Goal: Complete application form

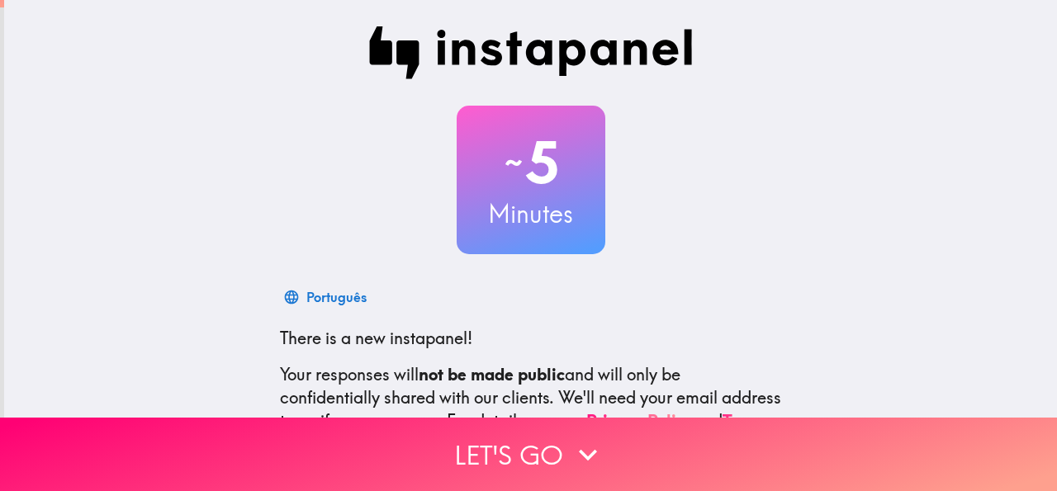
scroll to position [197, 0]
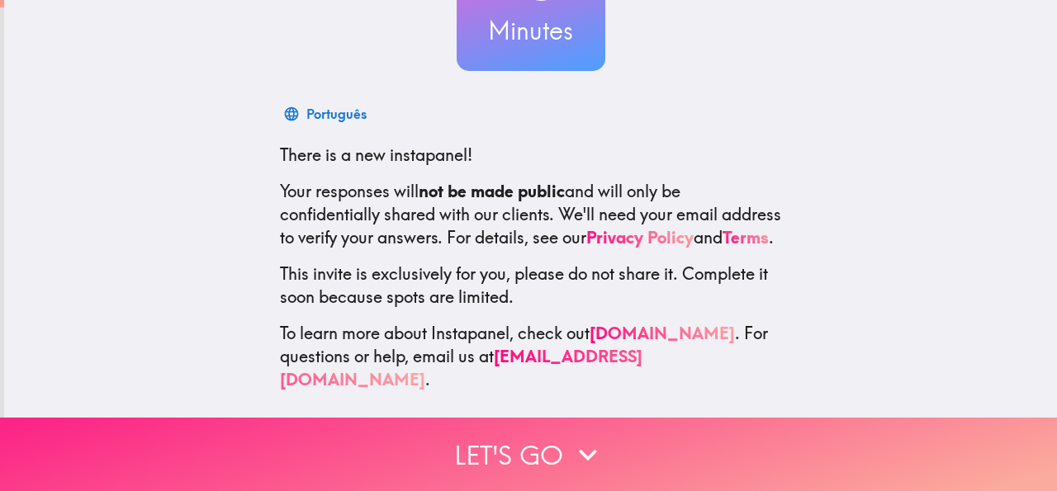
click at [570, 447] on icon "button" at bounding box center [588, 455] width 36 height 36
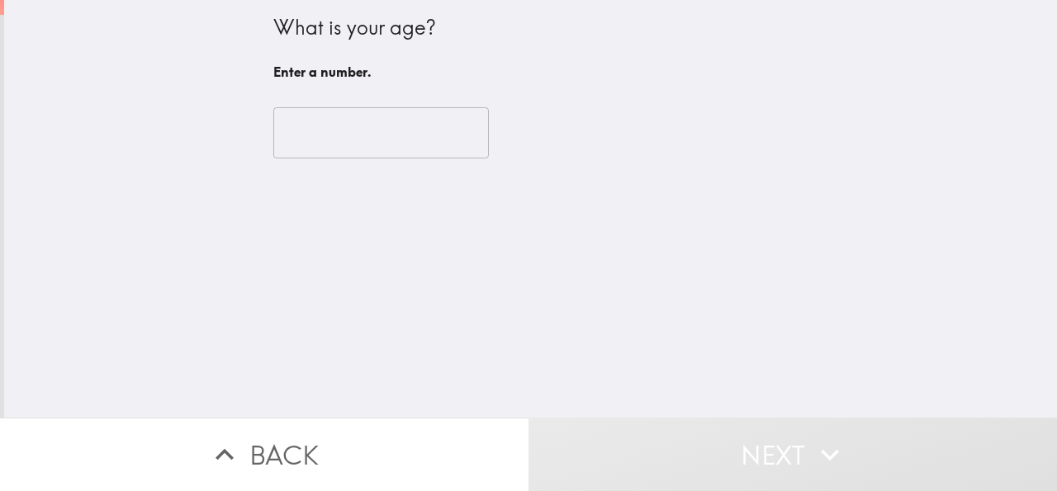
click at [381, 131] on input "number" at bounding box center [381, 132] width 216 height 51
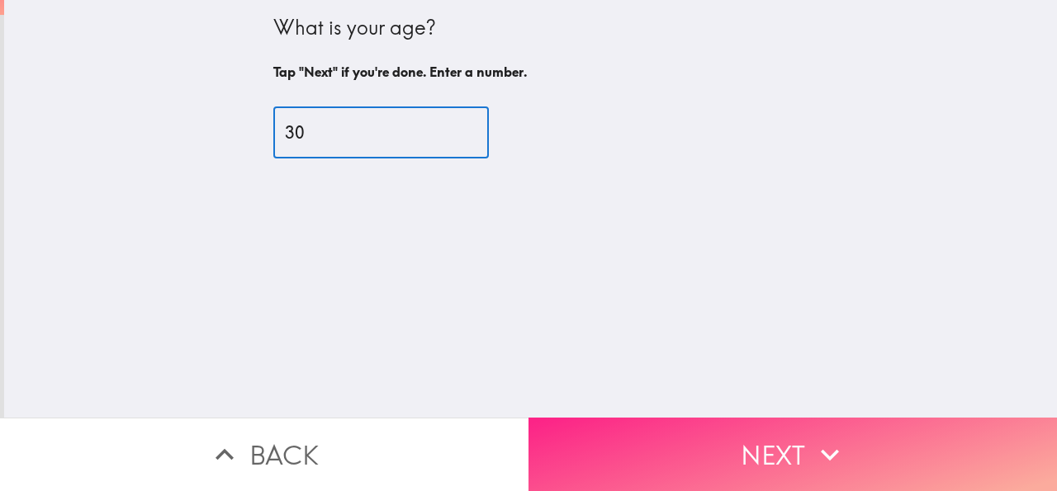
type input "30"
click at [840, 422] on button "Next" at bounding box center [792, 454] width 528 height 73
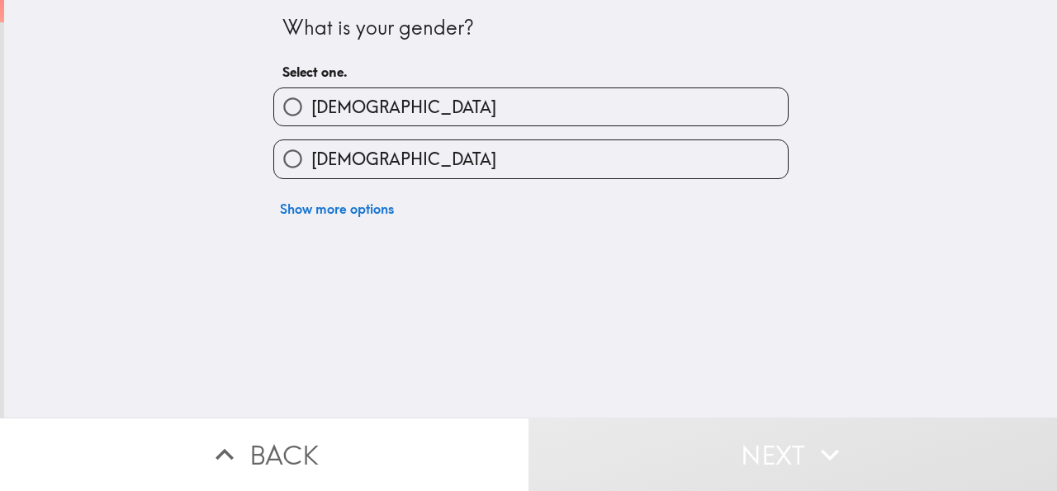
click at [343, 166] on span "[DEMOGRAPHIC_DATA]" at bounding box center [403, 159] width 185 height 23
click at [311, 166] on input "[DEMOGRAPHIC_DATA]" at bounding box center [292, 158] width 37 height 37
radio input "true"
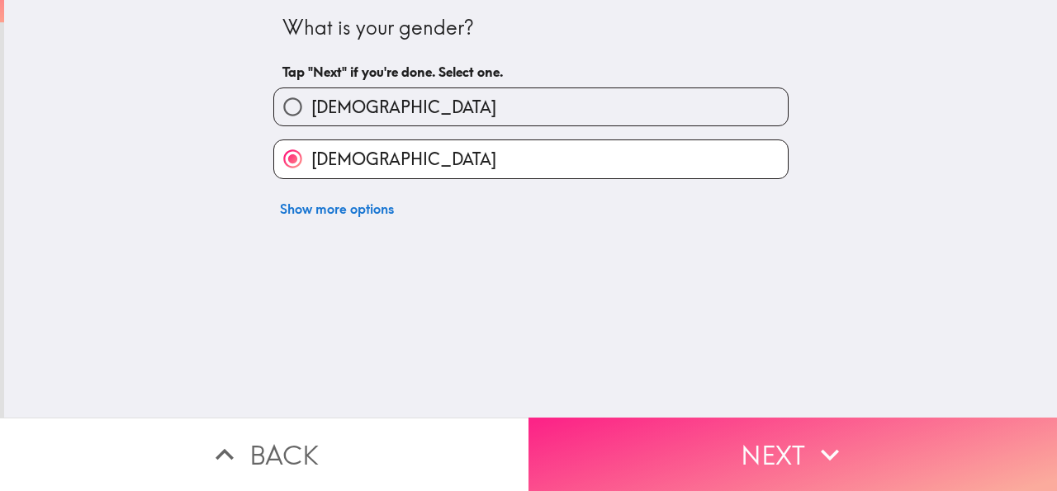
click at [746, 446] on button "Next" at bounding box center [792, 454] width 528 height 73
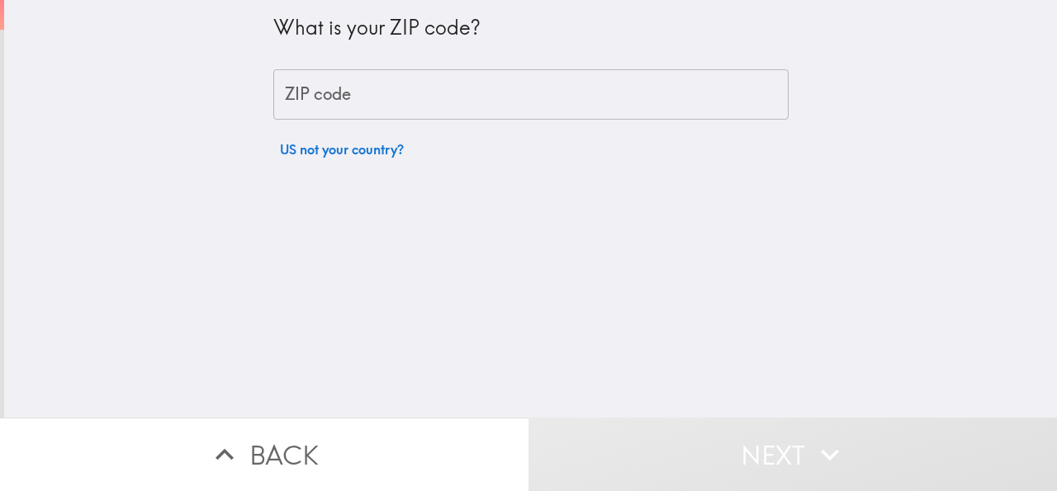
click at [361, 103] on input "ZIP code" at bounding box center [530, 94] width 515 height 51
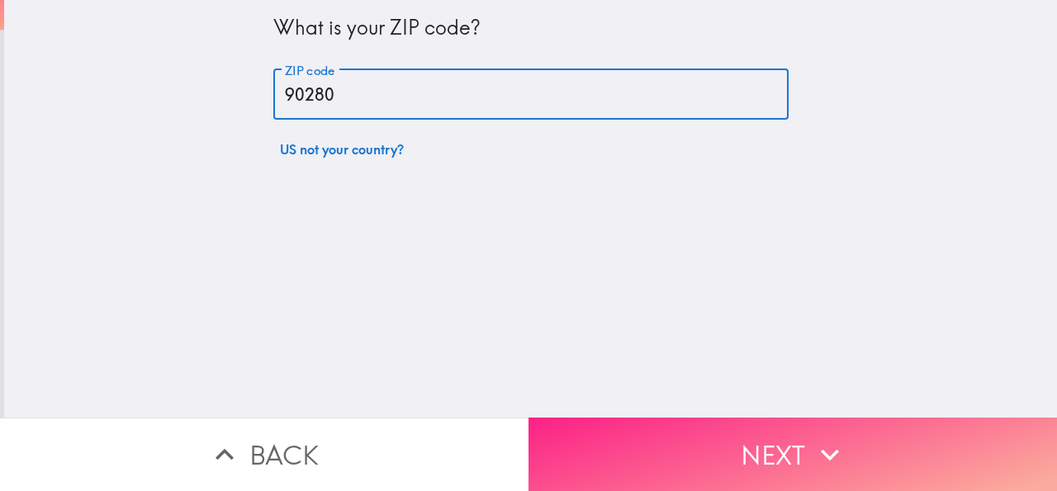
type input "90280"
click at [723, 438] on button "Next" at bounding box center [792, 454] width 528 height 73
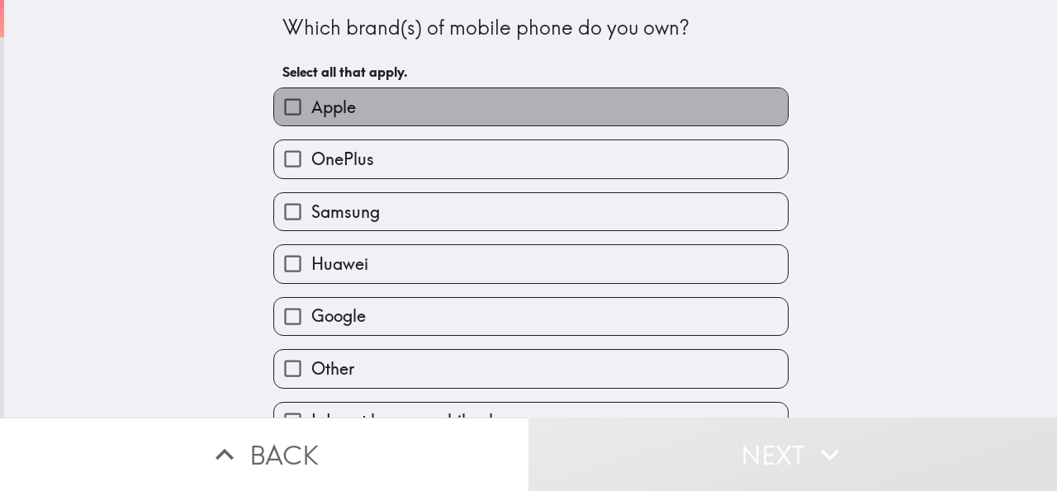
click at [353, 113] on label "Apple" at bounding box center [531, 106] width 514 height 37
click at [311, 113] on input "Apple" at bounding box center [292, 106] width 37 height 37
checkbox input "true"
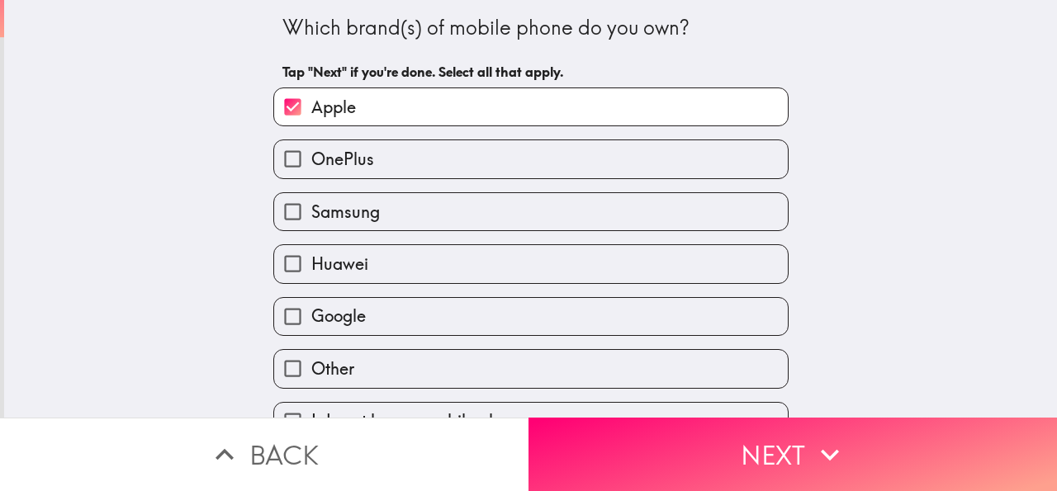
scroll to position [40, 0]
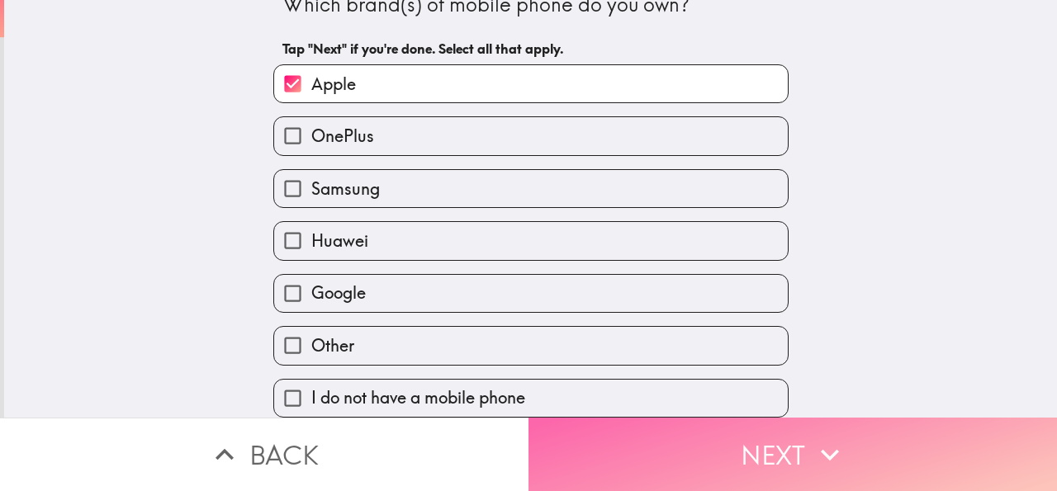
click at [695, 467] on button "Next" at bounding box center [792, 454] width 528 height 73
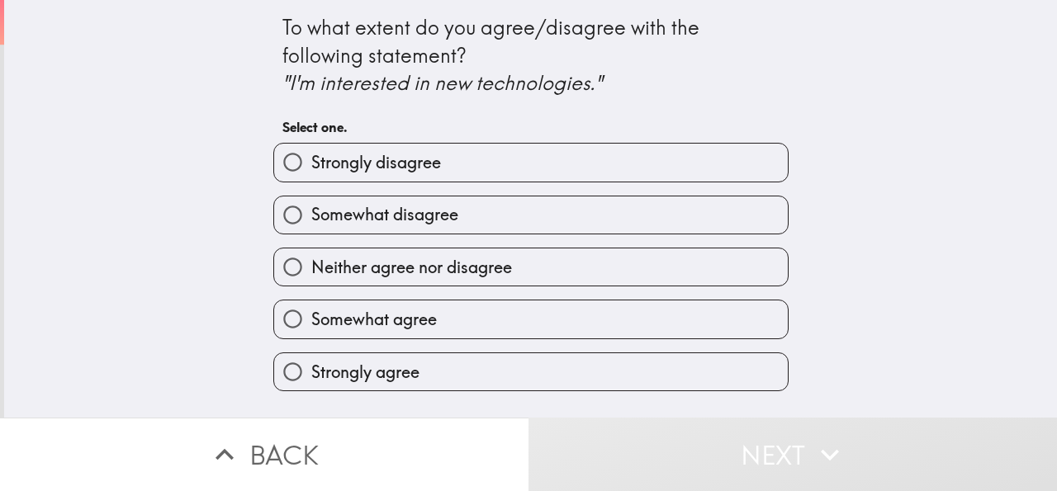
click at [372, 376] on span "Strongly agree" at bounding box center [365, 372] width 108 height 23
click at [311, 376] on input "Strongly agree" at bounding box center [292, 371] width 37 height 37
radio input "true"
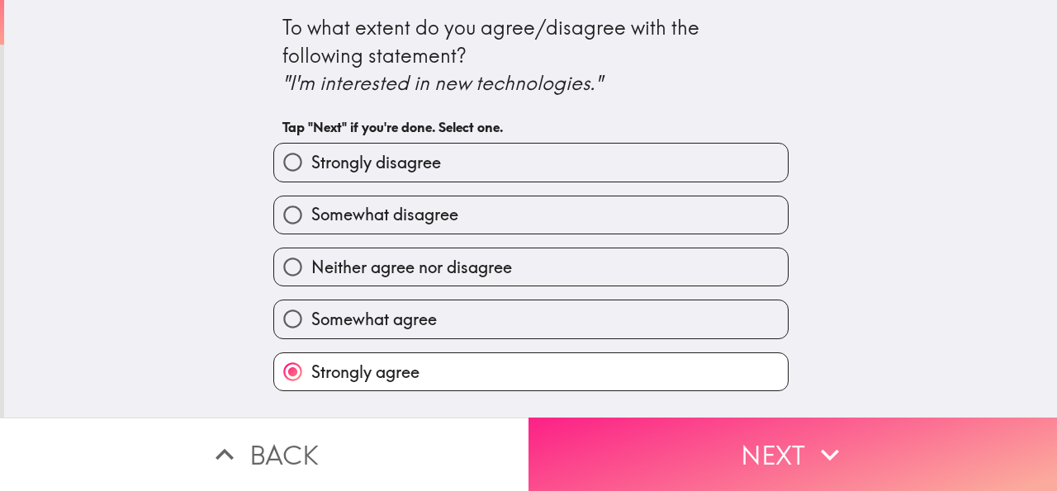
click at [759, 447] on button "Next" at bounding box center [792, 454] width 528 height 73
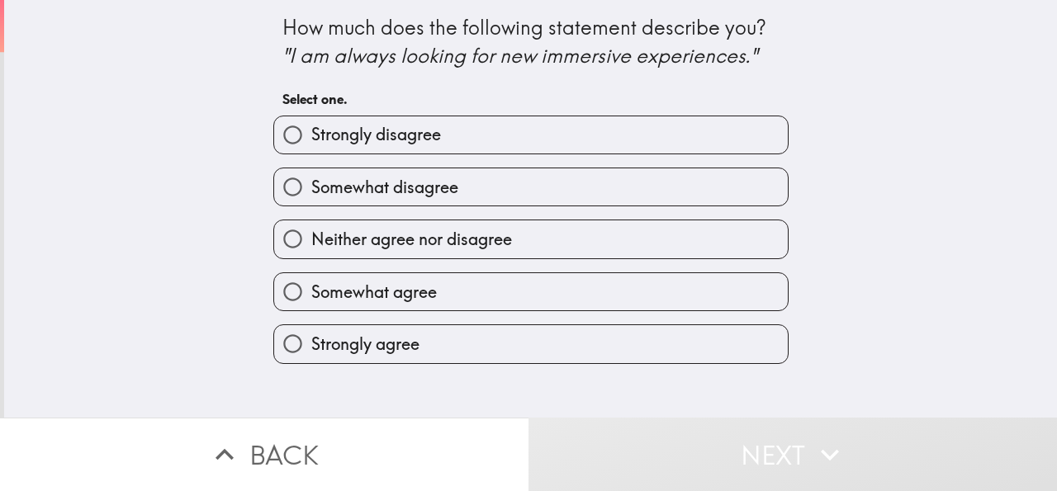
click at [331, 289] on span "Somewhat agree" at bounding box center [374, 292] width 126 height 23
click at [311, 289] on input "Somewhat agree" at bounding box center [292, 291] width 37 height 37
radio input "true"
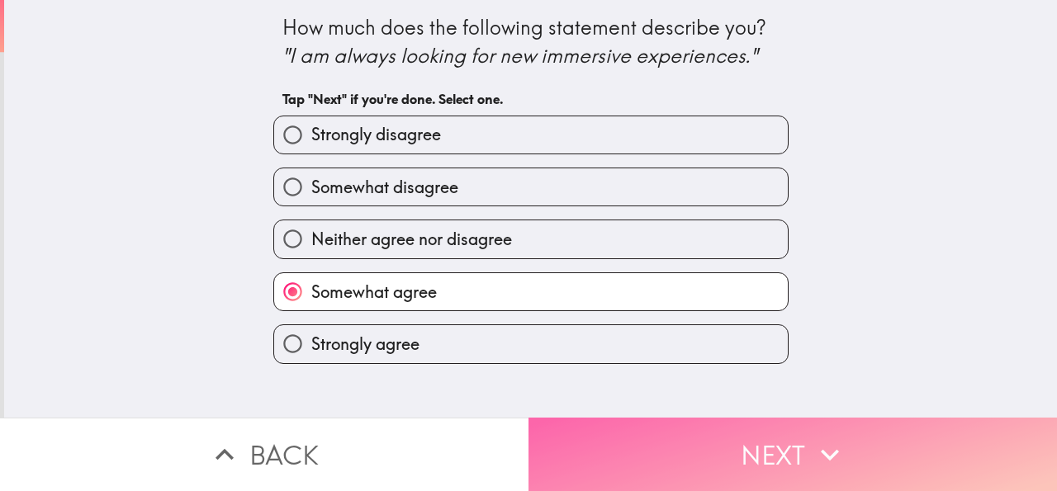
click at [622, 446] on button "Next" at bounding box center [792, 454] width 528 height 73
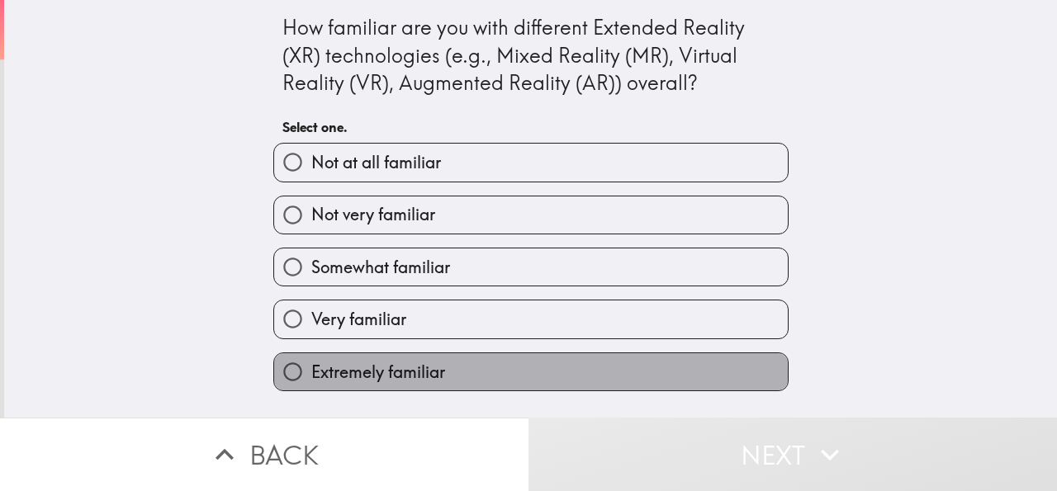
click at [369, 377] on span "Extremely familiar" at bounding box center [378, 372] width 134 height 23
click at [311, 377] on input "Extremely familiar" at bounding box center [292, 371] width 37 height 37
radio input "true"
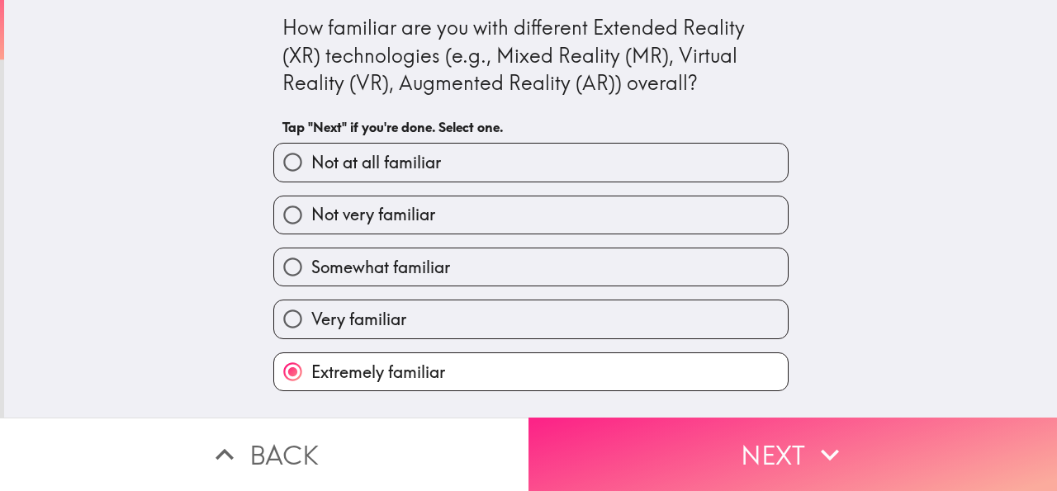
click at [650, 457] on button "Next" at bounding box center [792, 454] width 528 height 73
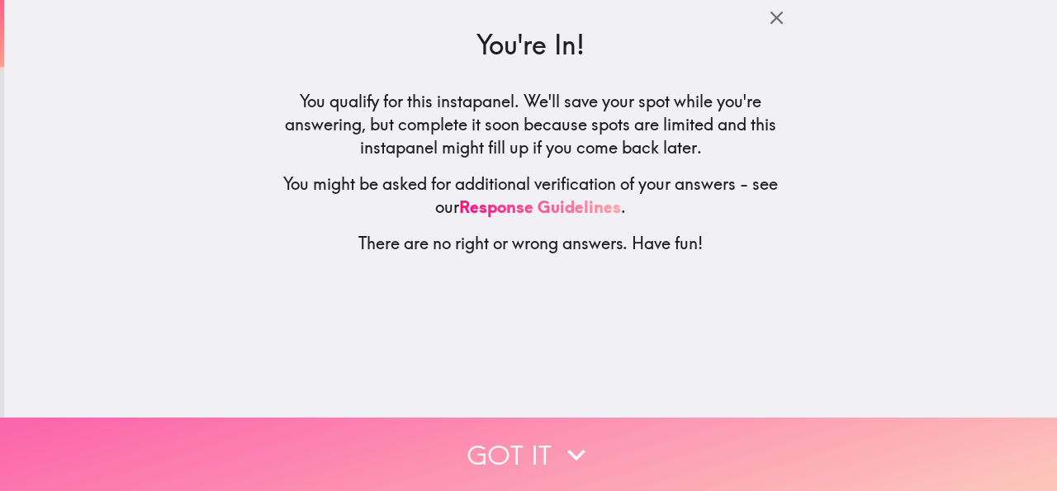
click at [577, 439] on icon "button" at bounding box center [576, 455] width 36 height 36
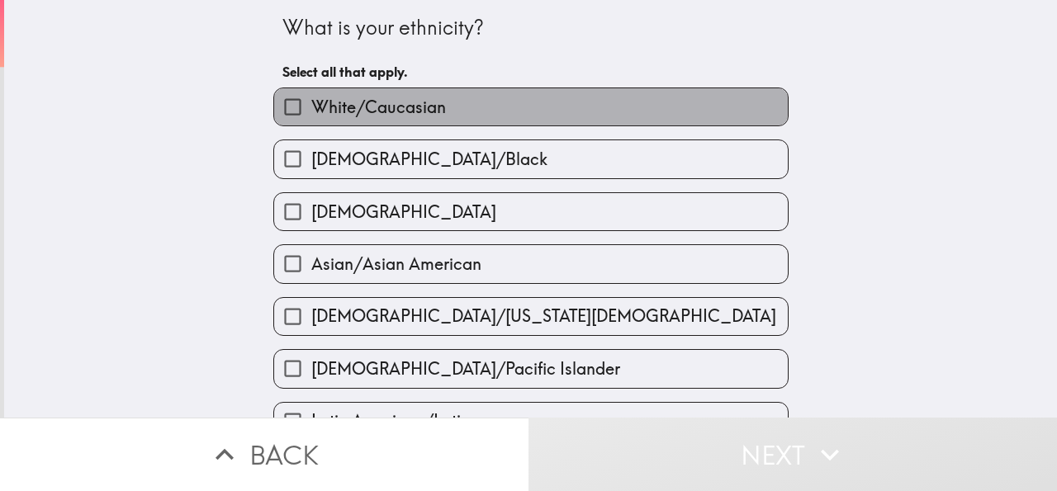
click at [393, 114] on span "White/Caucasian" at bounding box center [378, 107] width 135 height 23
click at [311, 114] on input "White/Caucasian" at bounding box center [292, 106] width 37 height 37
checkbox input "true"
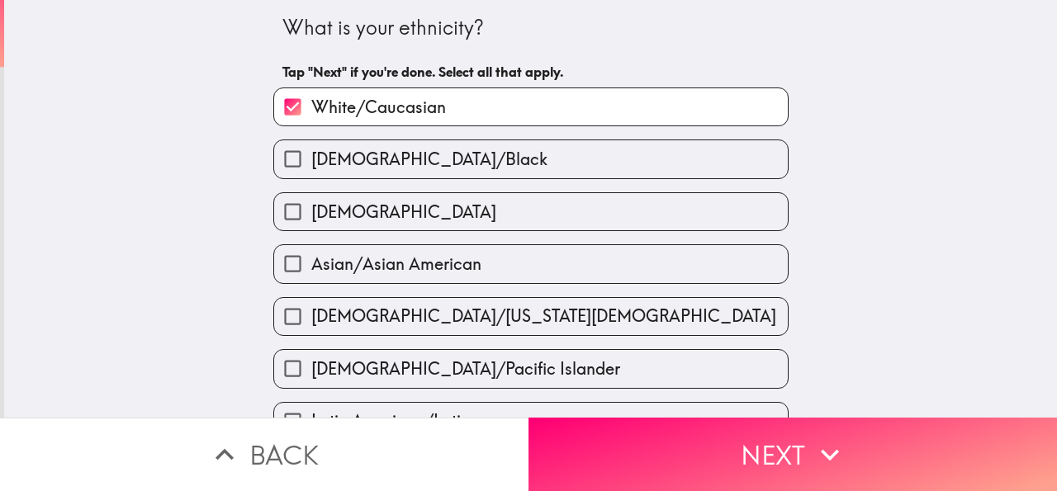
scroll to position [377, 0]
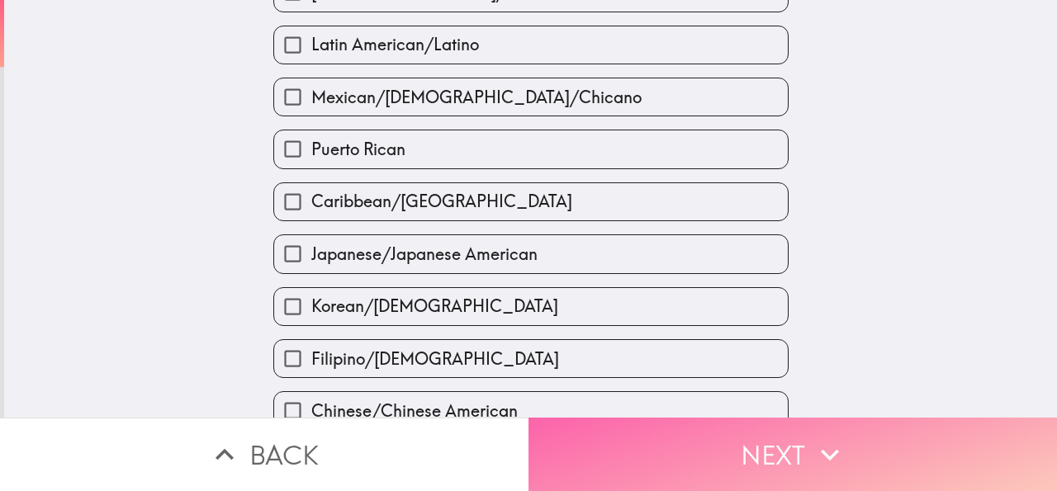
click at [777, 452] on button "Next" at bounding box center [792, 454] width 528 height 73
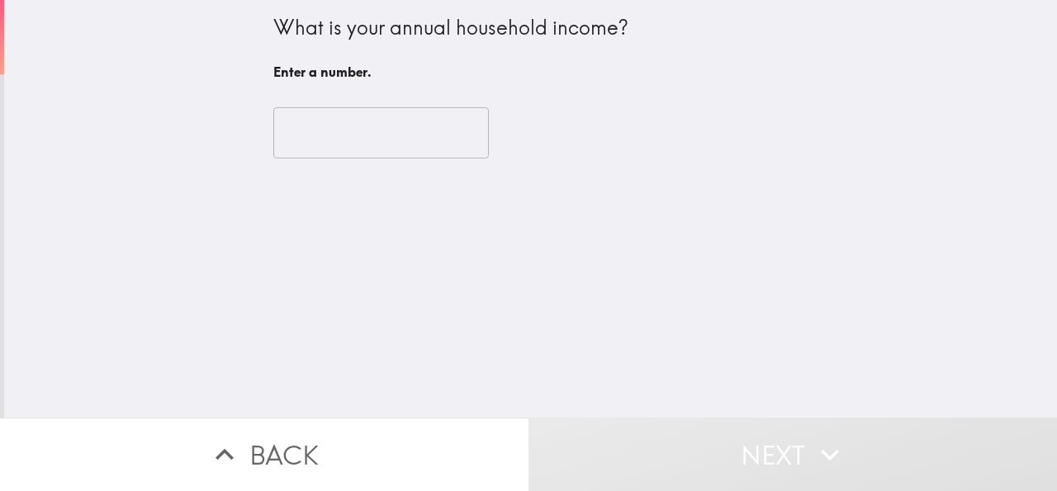
click at [343, 141] on input "number" at bounding box center [381, 132] width 216 height 51
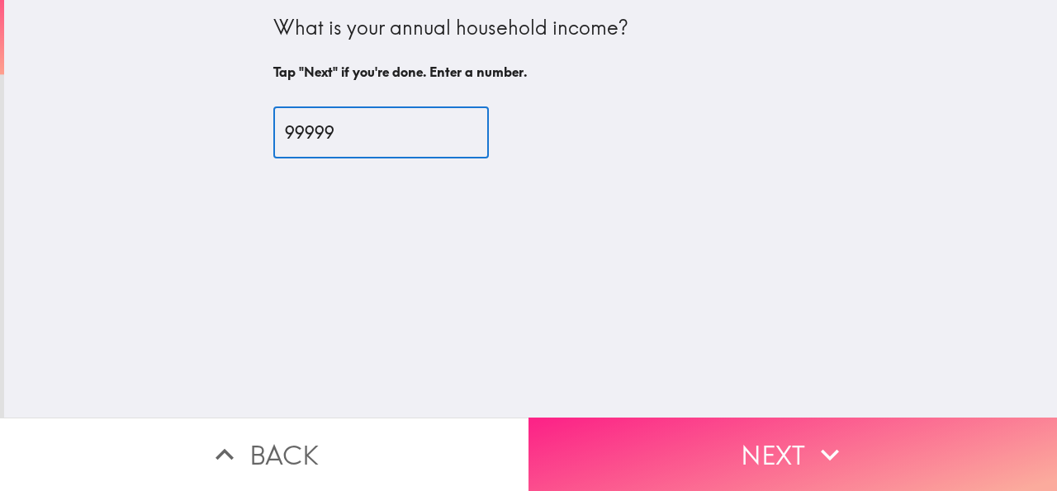
type input "99999"
click at [812, 445] on icon "button" at bounding box center [830, 455] width 36 height 36
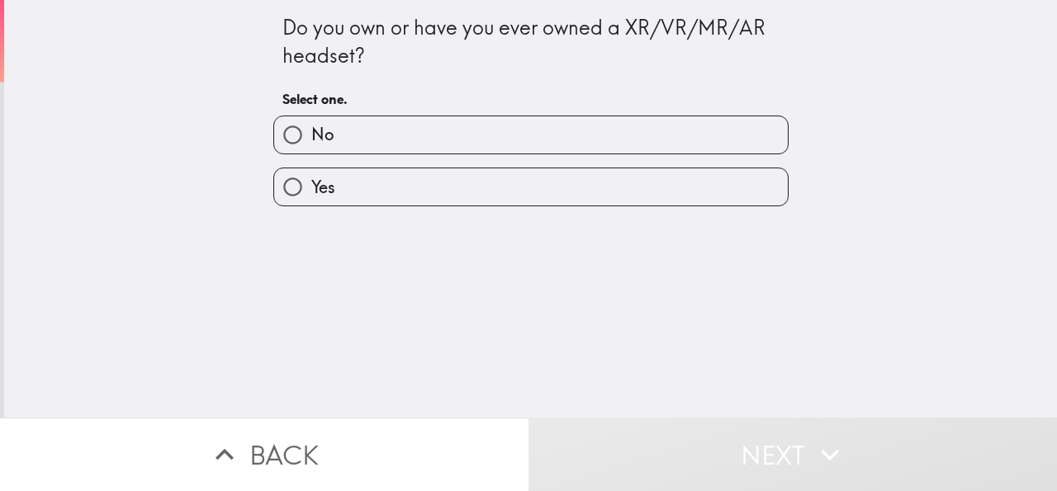
click at [355, 191] on label "Yes" at bounding box center [531, 186] width 514 height 37
click at [311, 191] on input "Yes" at bounding box center [292, 186] width 37 height 37
radio input "true"
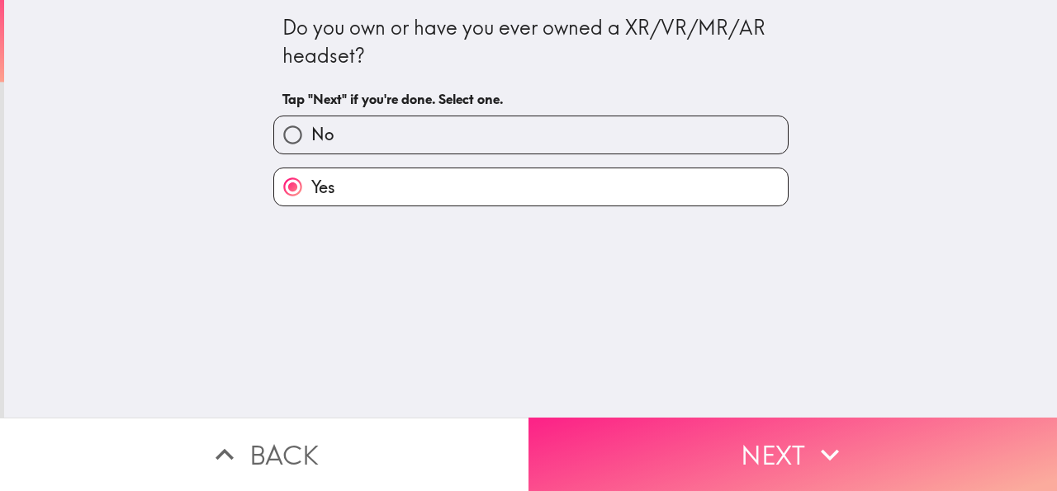
click at [709, 443] on button "Next" at bounding box center [792, 454] width 528 height 73
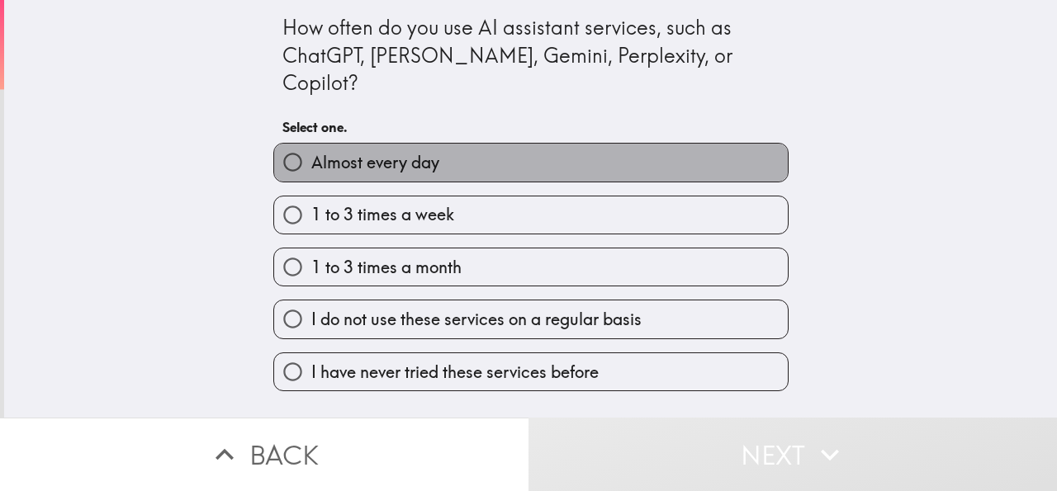
click at [364, 151] on span "Almost every day" at bounding box center [375, 162] width 128 height 23
click at [311, 144] on input "Almost every day" at bounding box center [292, 162] width 37 height 37
radio input "true"
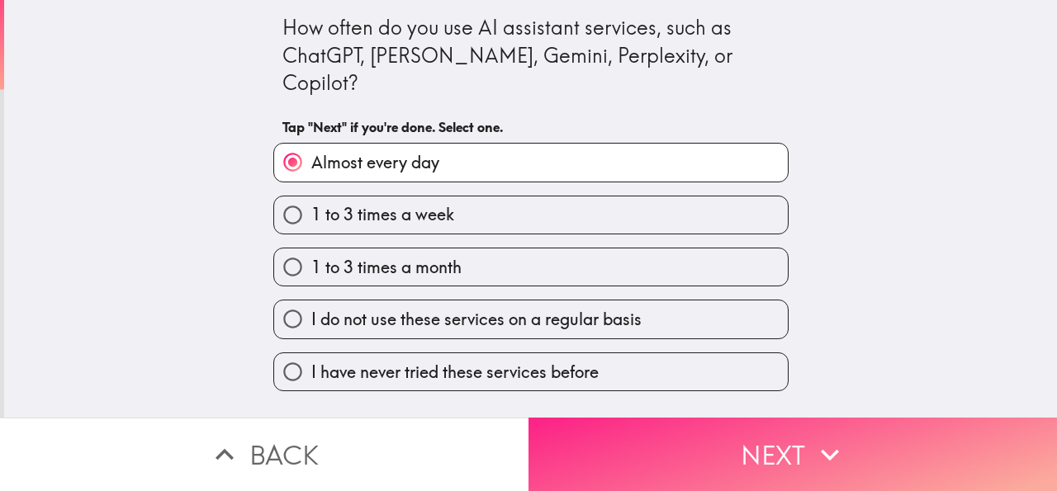
click at [741, 436] on button "Next" at bounding box center [792, 454] width 528 height 73
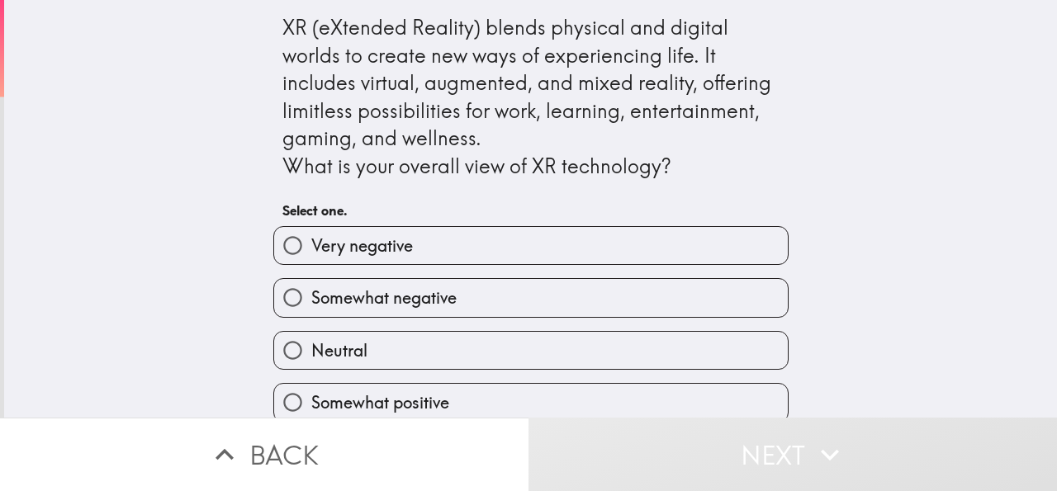
scroll to position [73, 0]
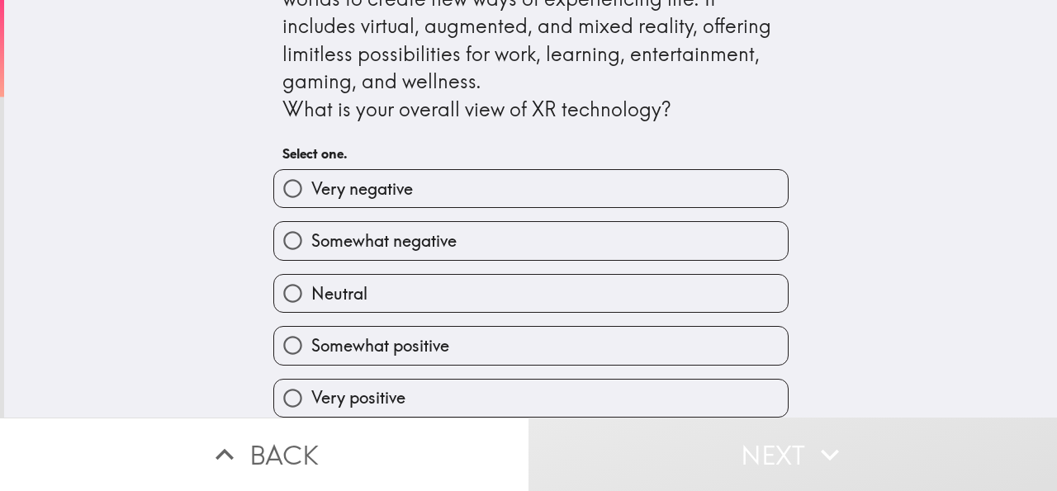
click at [397, 384] on label "Very positive" at bounding box center [531, 398] width 514 height 37
click at [311, 384] on input "Very positive" at bounding box center [292, 398] width 37 height 37
radio input "true"
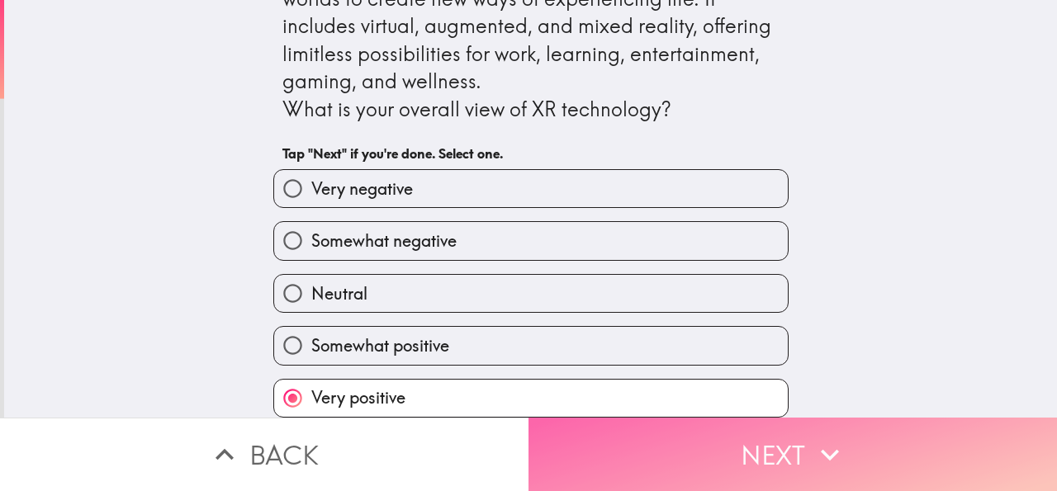
click at [770, 447] on button "Next" at bounding box center [792, 454] width 528 height 73
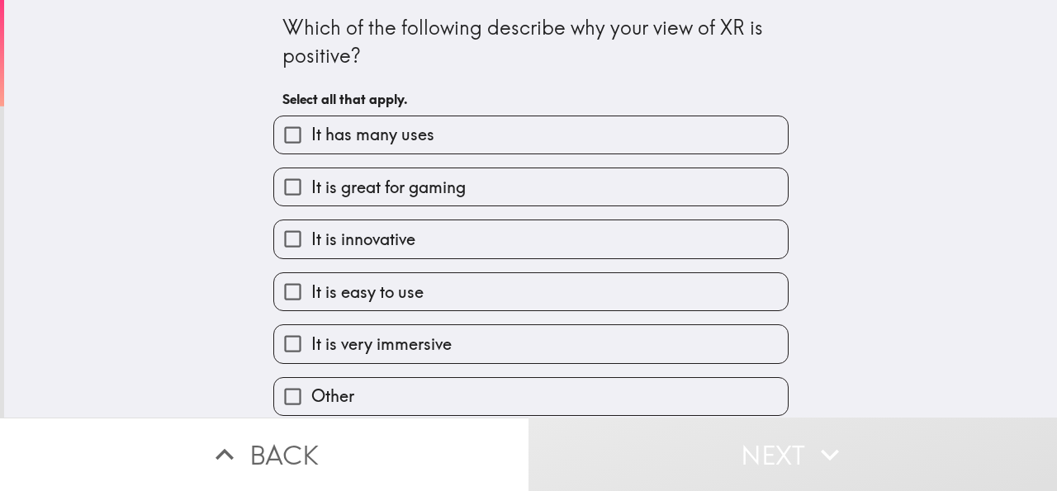
click at [418, 131] on span "It has many uses" at bounding box center [372, 134] width 123 height 23
click at [311, 131] on input "It has many uses" at bounding box center [292, 134] width 37 height 37
checkbox input "true"
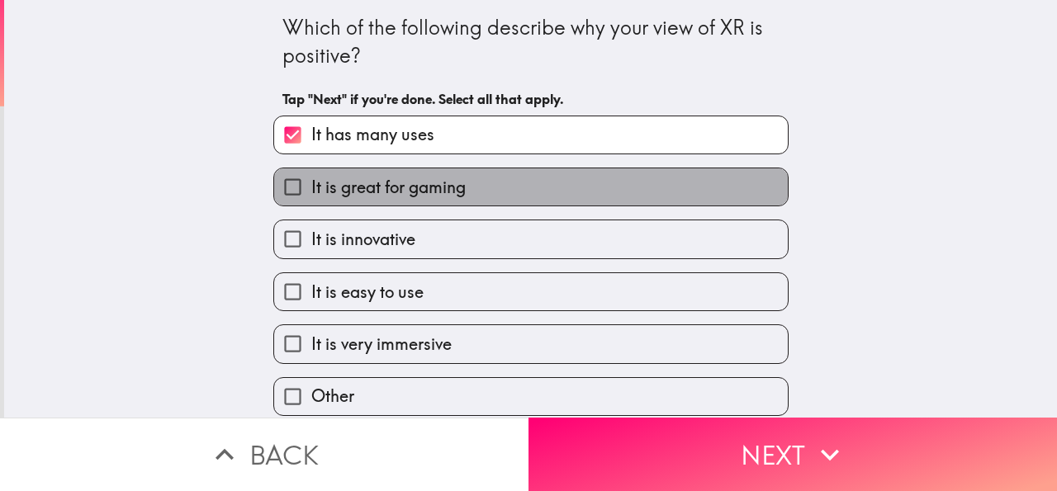
click at [414, 194] on span "It is great for gaming" at bounding box center [388, 187] width 154 height 23
click at [311, 194] on input "It is great for gaming" at bounding box center [292, 186] width 37 height 37
checkbox input "true"
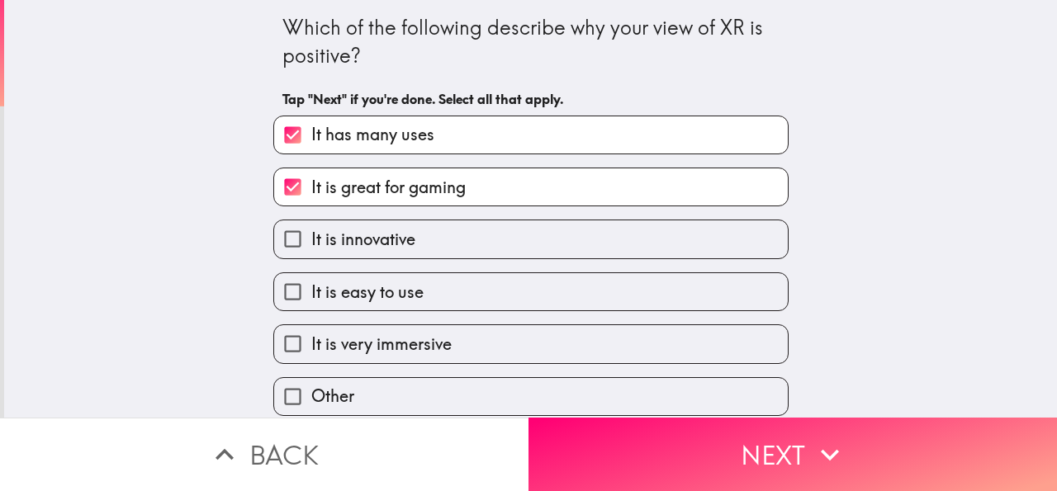
click at [417, 263] on div "It is easy to use" at bounding box center [524, 285] width 528 height 52
click at [404, 310] on label "It is easy to use" at bounding box center [531, 291] width 514 height 37
click at [311, 310] on input "It is easy to use" at bounding box center [292, 291] width 37 height 37
checkbox input "true"
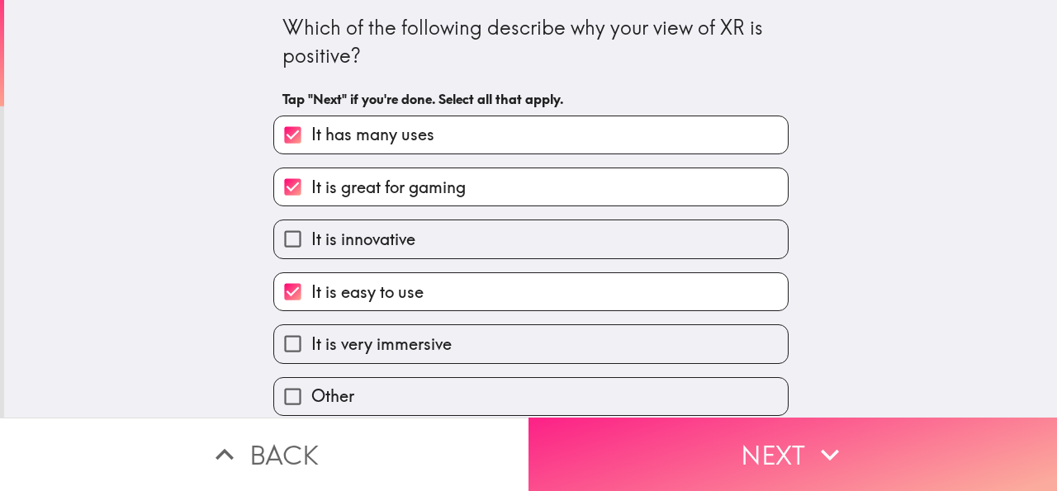
click at [709, 429] on button "Next" at bounding box center [792, 454] width 528 height 73
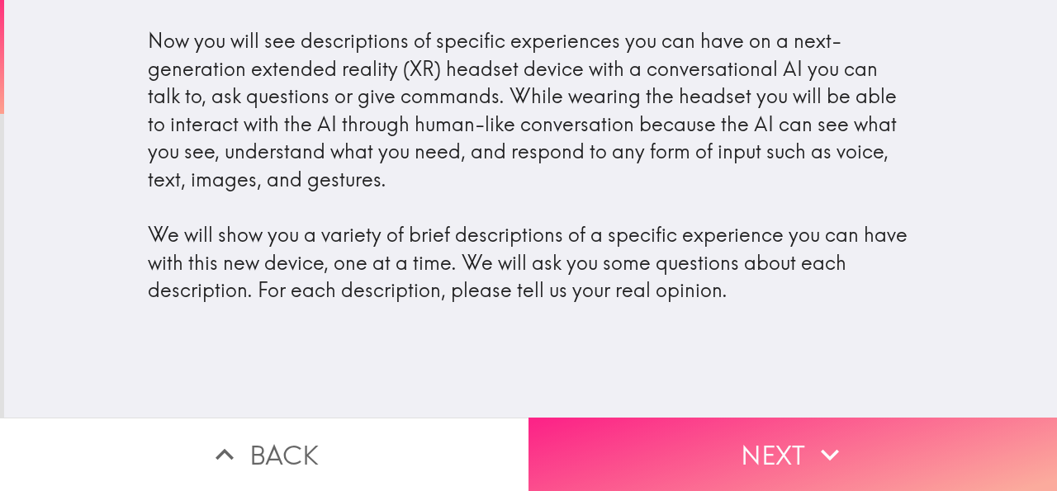
click at [704, 429] on button "Next" at bounding box center [792, 454] width 528 height 73
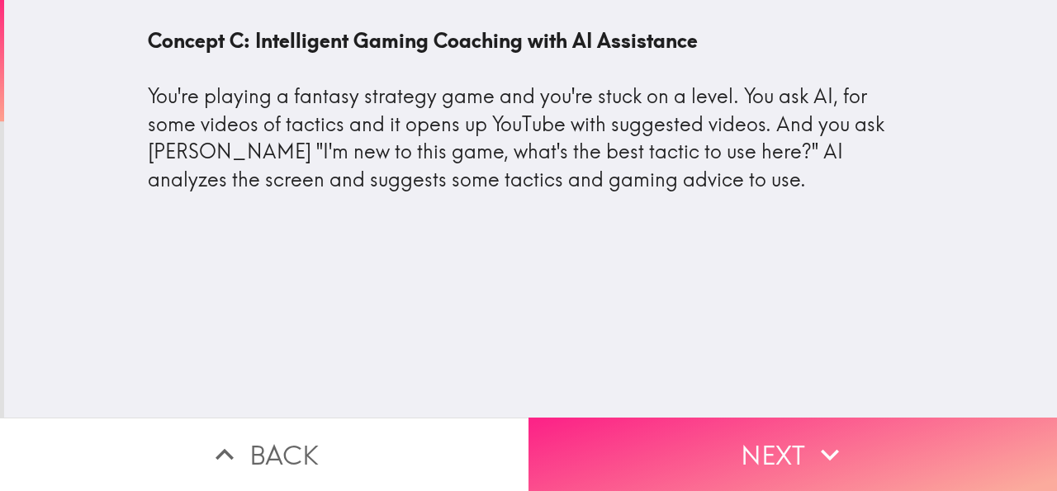
click at [786, 418] on button "Next" at bounding box center [792, 454] width 528 height 73
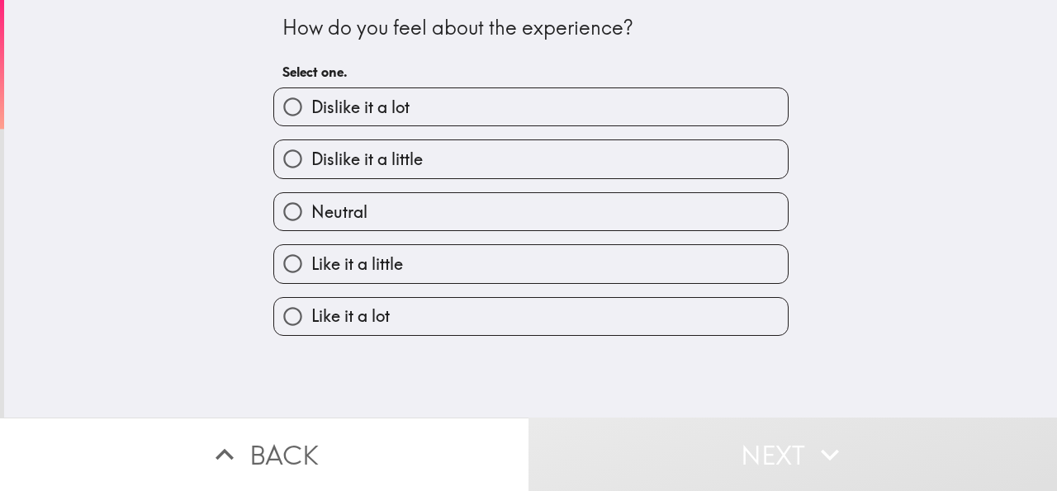
click at [343, 320] on span "Like it a lot" at bounding box center [350, 316] width 78 height 23
click at [311, 320] on input "Like it a lot" at bounding box center [292, 316] width 37 height 37
radio input "true"
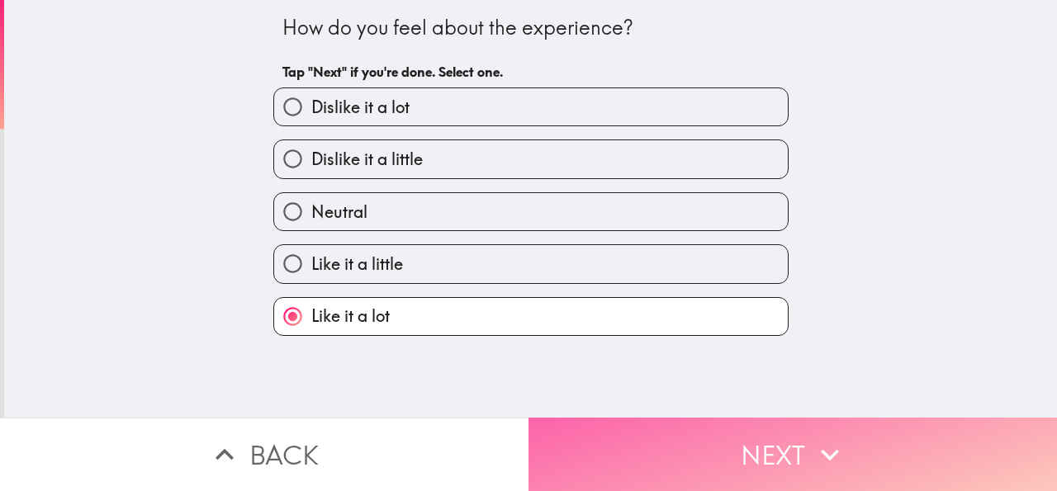
click at [751, 453] on button "Next" at bounding box center [792, 454] width 528 height 73
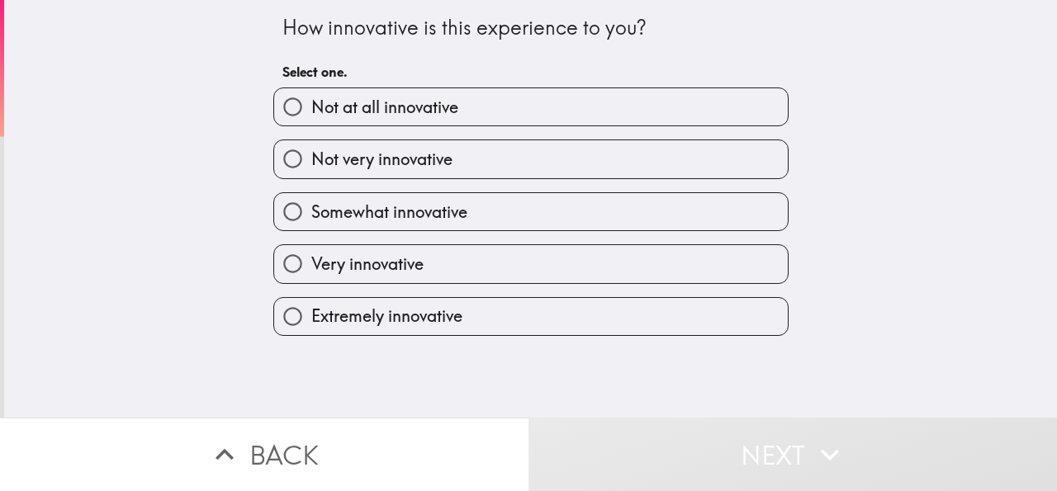
click at [354, 320] on span "Extremely innovative" at bounding box center [386, 316] width 151 height 23
click at [311, 320] on input "Extremely innovative" at bounding box center [292, 316] width 37 height 37
radio input "true"
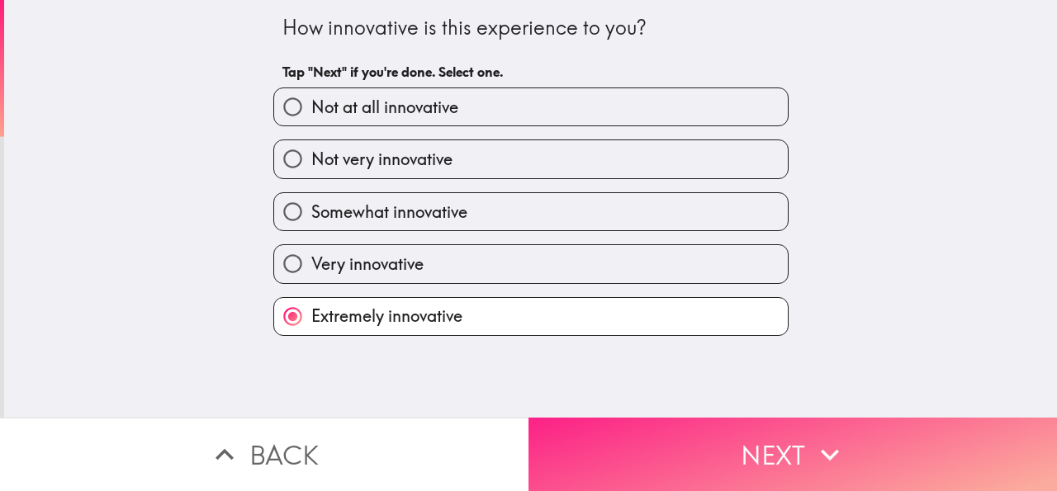
click at [723, 449] on button "Next" at bounding box center [792, 454] width 528 height 73
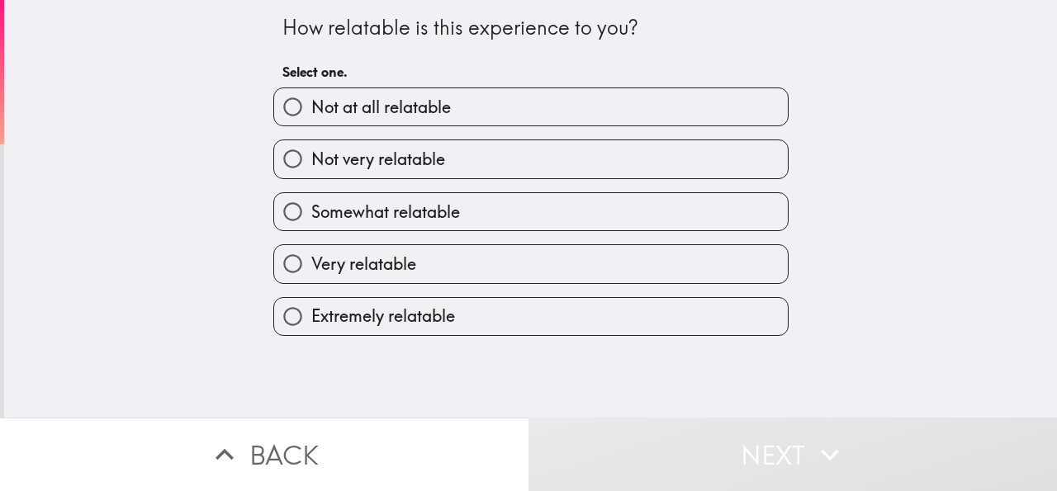
click at [358, 310] on span "Extremely relatable" at bounding box center [383, 316] width 144 height 23
click at [311, 310] on input "Extremely relatable" at bounding box center [292, 316] width 37 height 37
radio input "true"
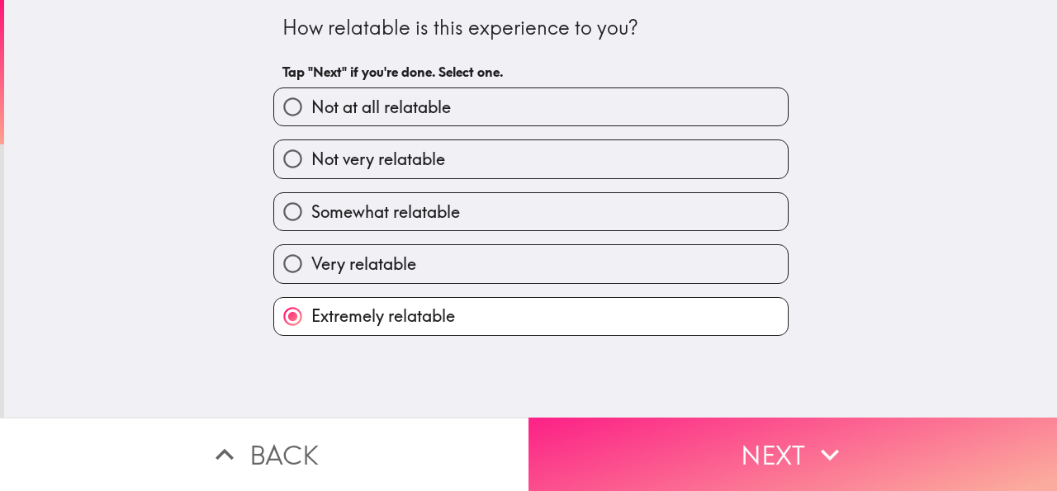
click at [703, 457] on button "Next" at bounding box center [792, 454] width 528 height 73
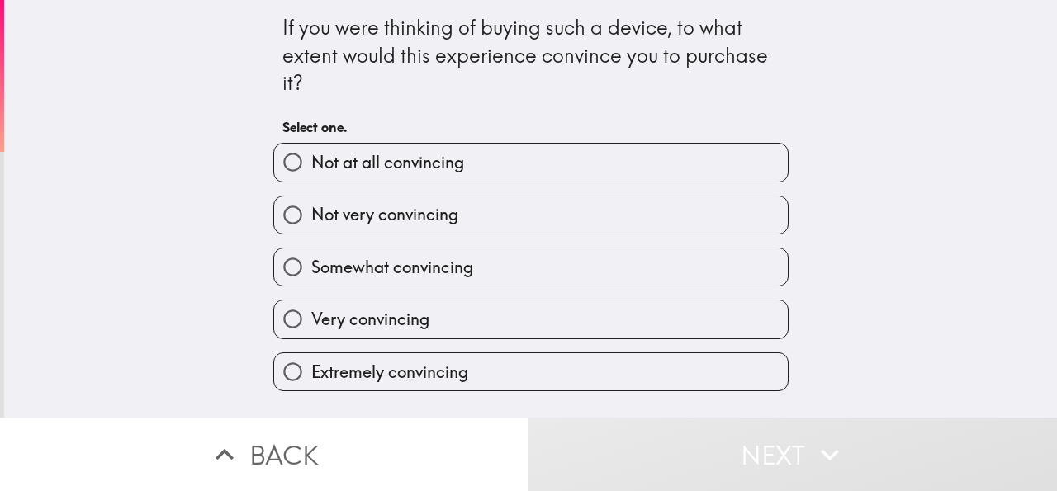
click at [384, 369] on span "Extremely convincing" at bounding box center [389, 372] width 157 height 23
click at [311, 369] on input "Extremely convincing" at bounding box center [292, 371] width 37 height 37
radio input "true"
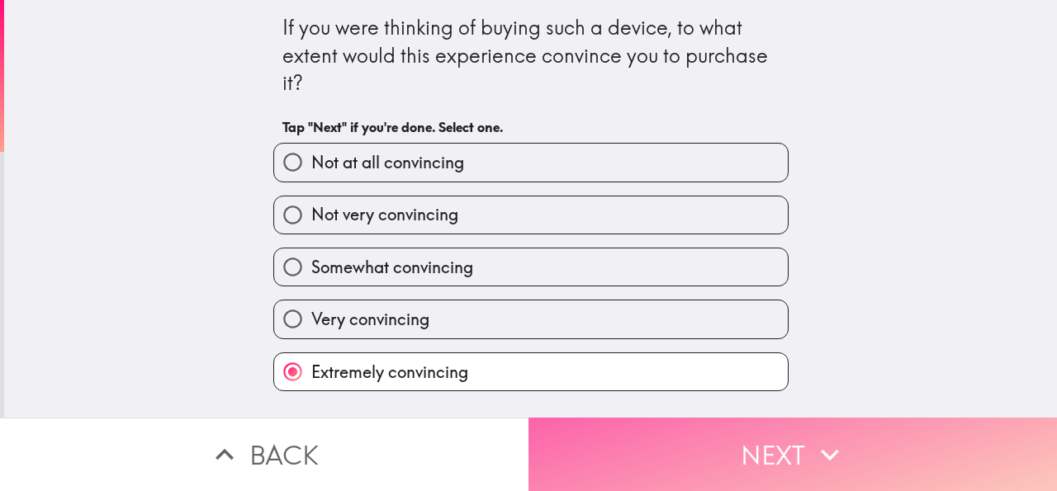
click at [714, 459] on button "Next" at bounding box center [792, 454] width 528 height 73
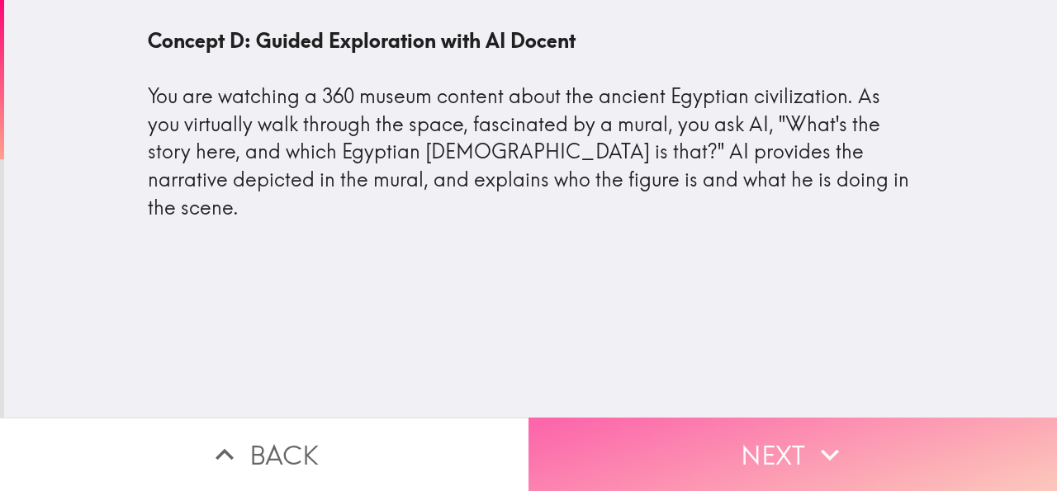
click at [798, 438] on button "Next" at bounding box center [792, 454] width 528 height 73
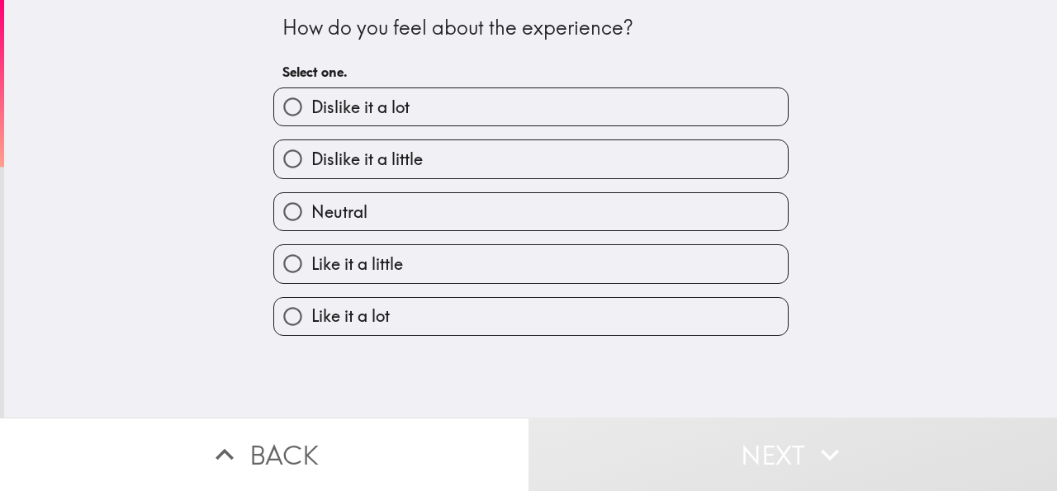
click at [419, 326] on label "Like it a lot" at bounding box center [531, 316] width 514 height 37
click at [311, 326] on input "Like it a lot" at bounding box center [292, 316] width 37 height 37
radio input "true"
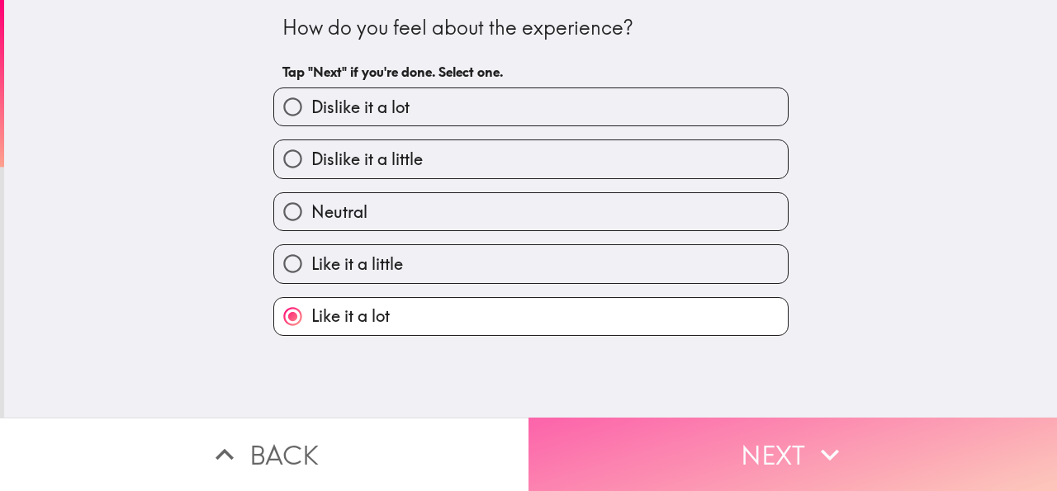
click at [689, 445] on button "Next" at bounding box center [792, 454] width 528 height 73
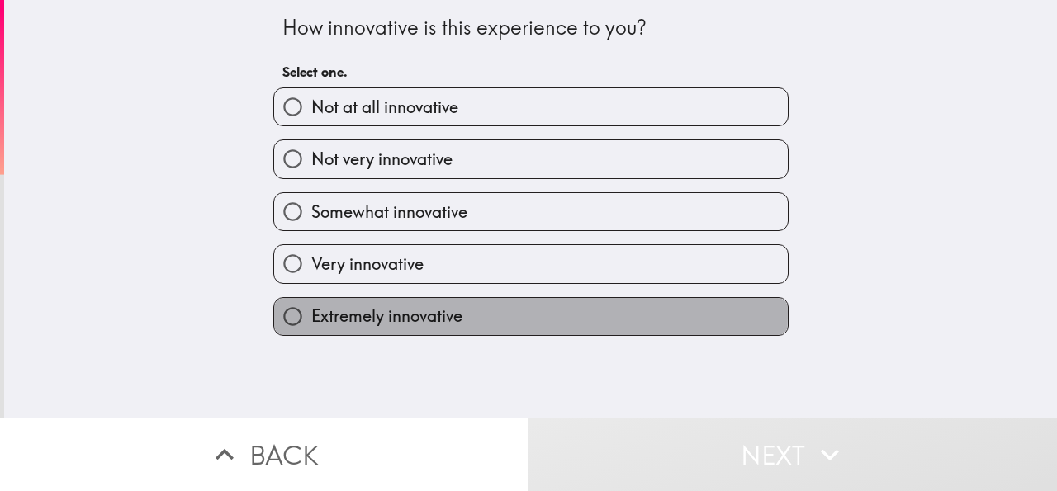
click at [386, 316] on span "Extremely innovative" at bounding box center [386, 316] width 151 height 23
click at [311, 316] on input "Extremely innovative" at bounding box center [292, 316] width 37 height 37
radio input "true"
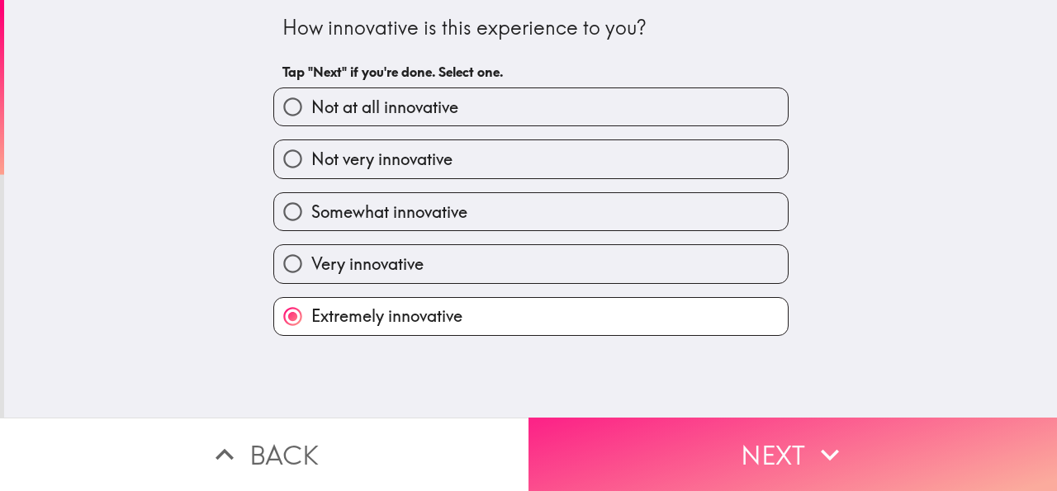
click at [766, 446] on button "Next" at bounding box center [792, 454] width 528 height 73
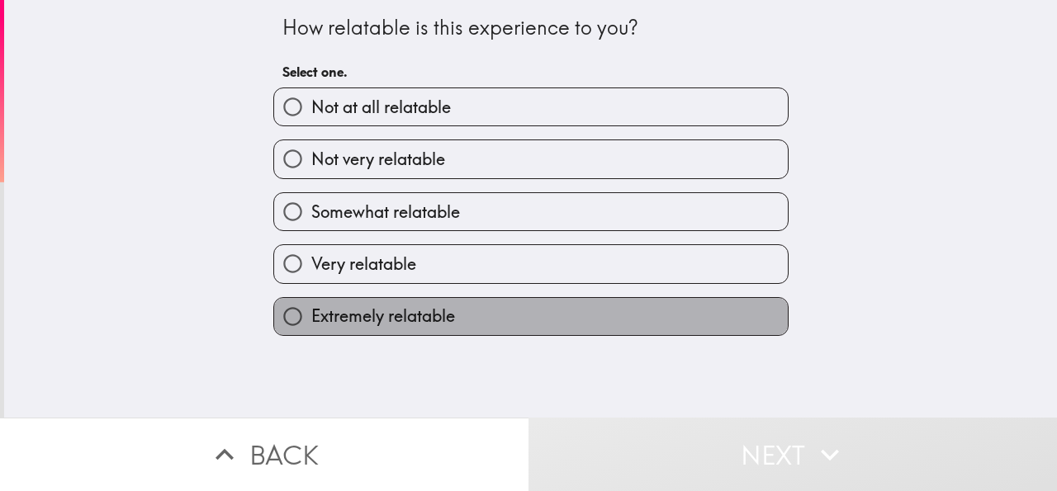
click at [431, 315] on span "Extremely relatable" at bounding box center [383, 316] width 144 height 23
click at [311, 315] on input "Extremely relatable" at bounding box center [292, 316] width 37 height 37
radio input "true"
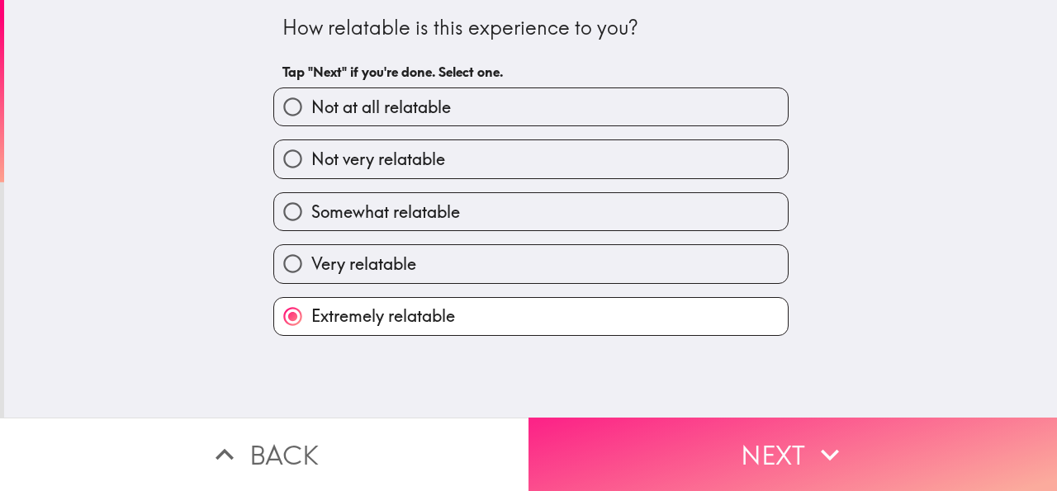
click at [682, 450] on button "Next" at bounding box center [792, 454] width 528 height 73
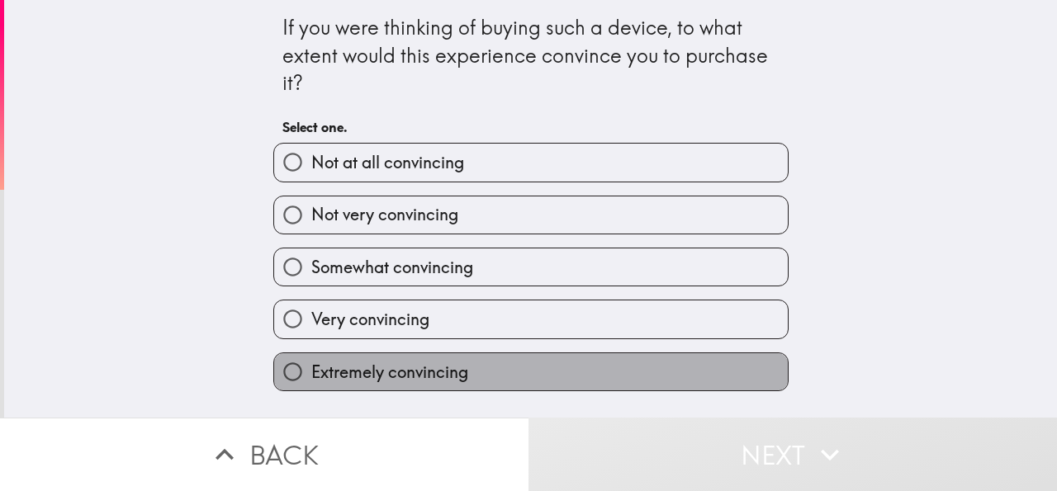
click at [394, 367] on span "Extremely convincing" at bounding box center [389, 372] width 157 height 23
click at [311, 367] on input "Extremely convincing" at bounding box center [292, 371] width 37 height 37
radio input "true"
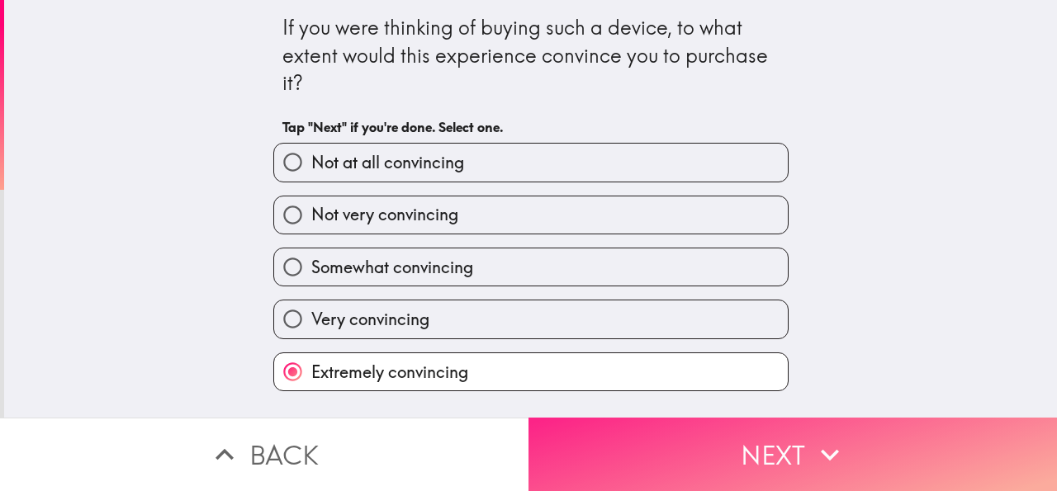
click at [706, 452] on button "Next" at bounding box center [792, 454] width 528 height 73
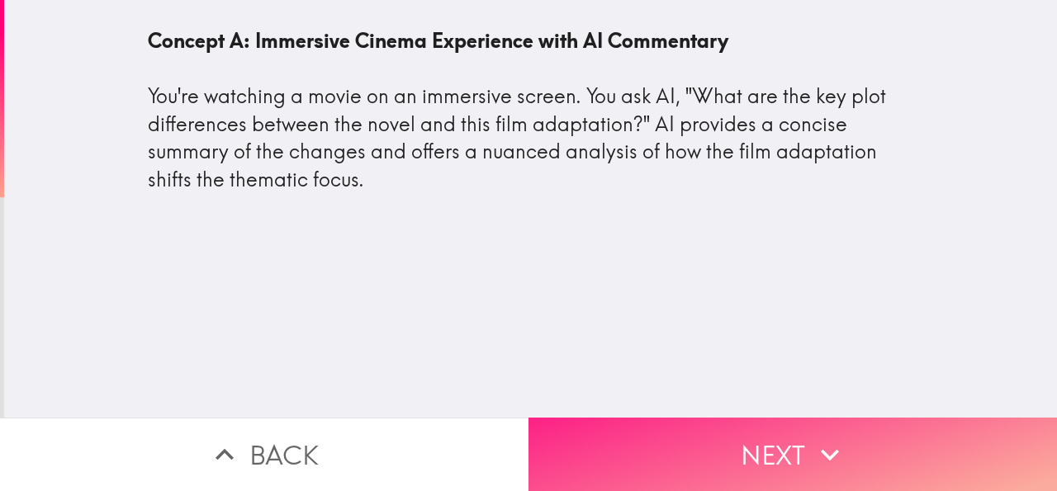
click at [751, 429] on button "Next" at bounding box center [792, 454] width 528 height 73
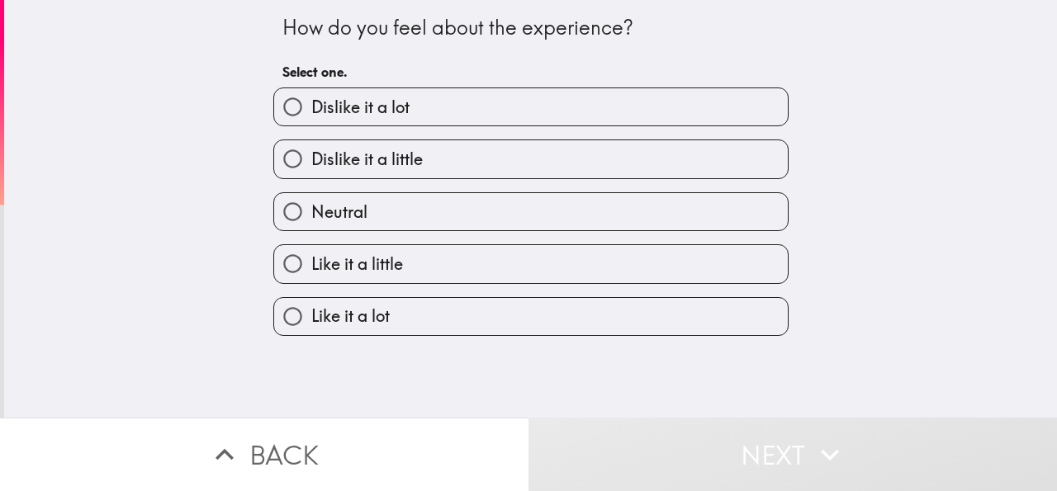
click at [380, 312] on label "Like it a lot" at bounding box center [531, 316] width 514 height 37
click at [311, 312] on input "Like it a lot" at bounding box center [292, 316] width 37 height 37
radio input "true"
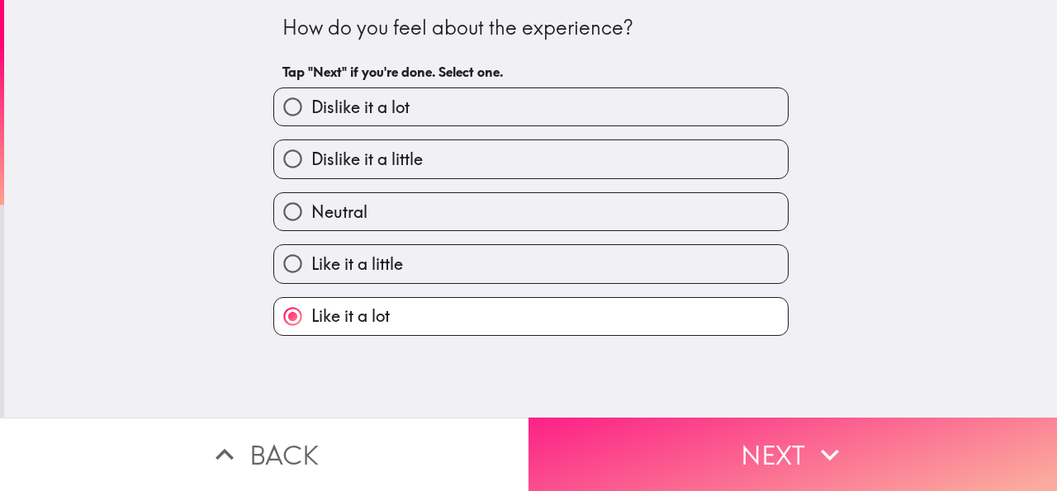
click at [704, 447] on button "Next" at bounding box center [792, 454] width 528 height 73
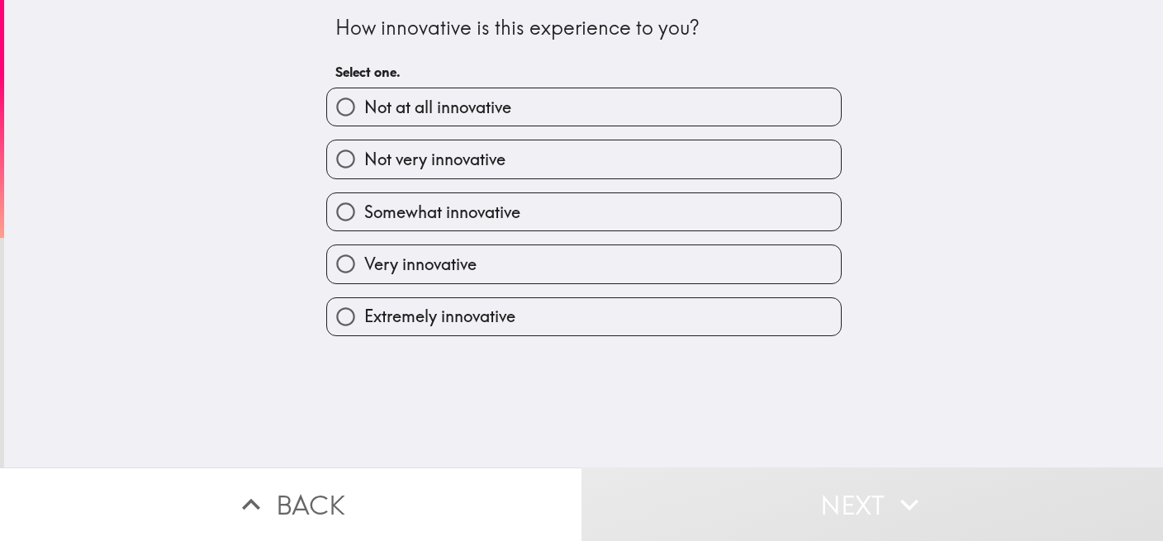
click at [496, 324] on span "Extremely innovative" at bounding box center [439, 316] width 151 height 23
click at [364, 324] on input "Extremely innovative" at bounding box center [345, 316] width 37 height 37
radio input "true"
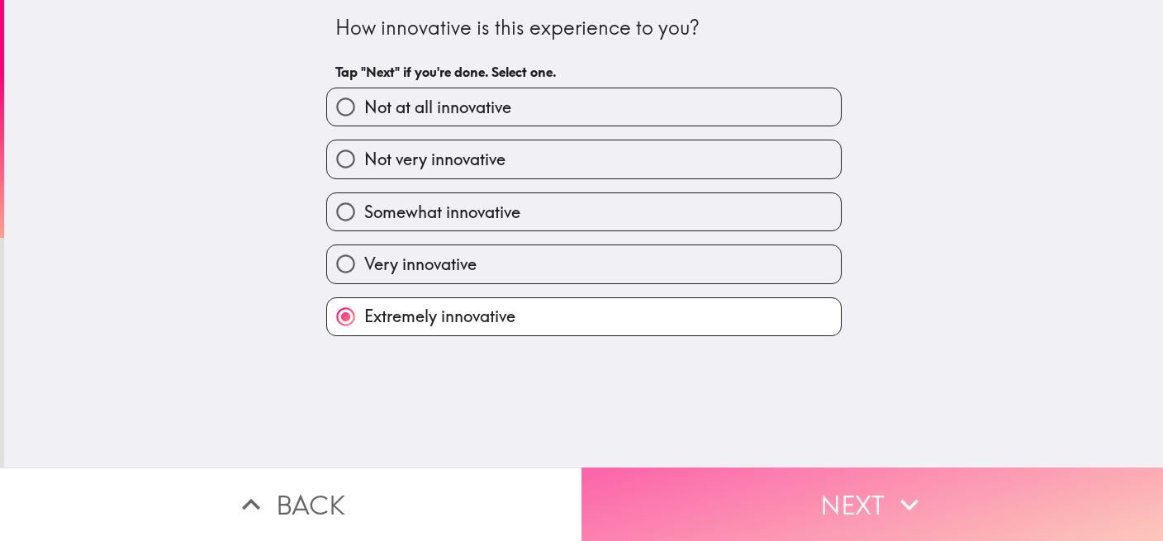
click at [746, 469] on button "Next" at bounding box center [871, 503] width 581 height 73
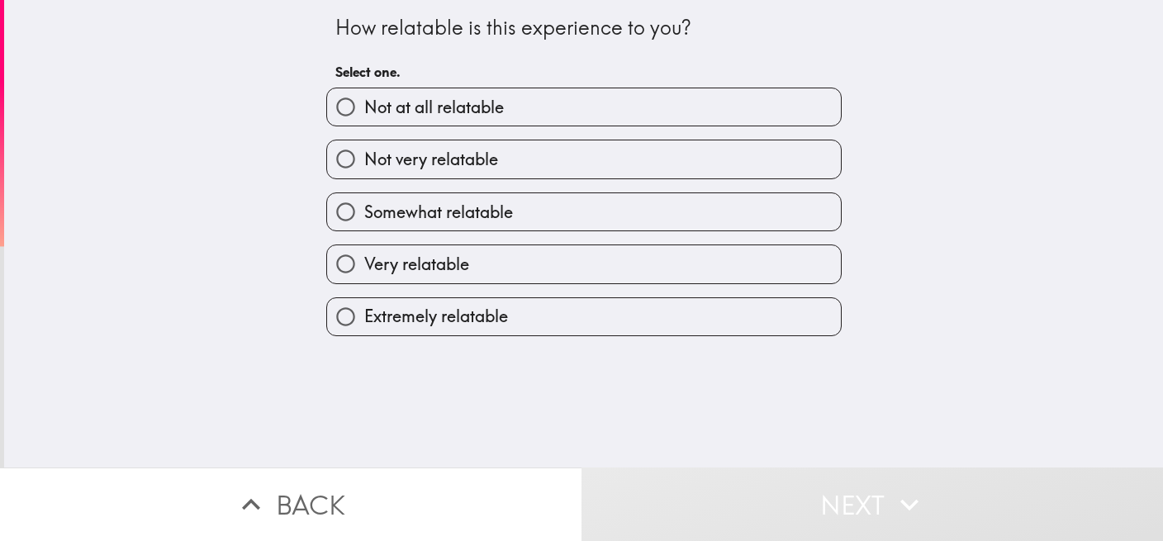
click at [532, 326] on label "Extremely relatable" at bounding box center [584, 316] width 514 height 37
click at [364, 326] on input "Extremely relatable" at bounding box center [345, 316] width 37 height 37
radio input "true"
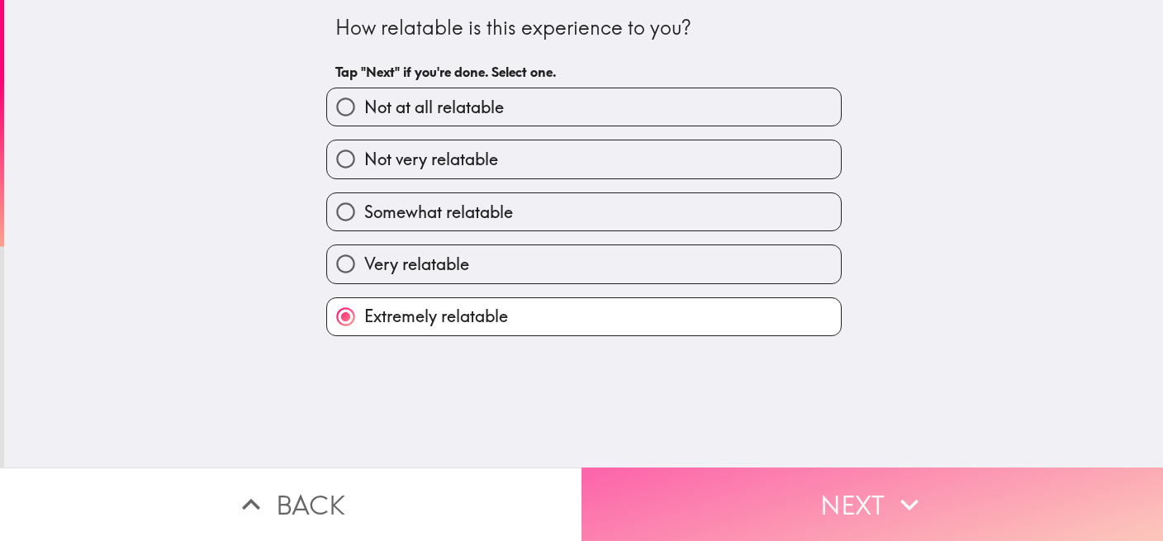
click at [760, 474] on button "Next" at bounding box center [871, 503] width 581 height 73
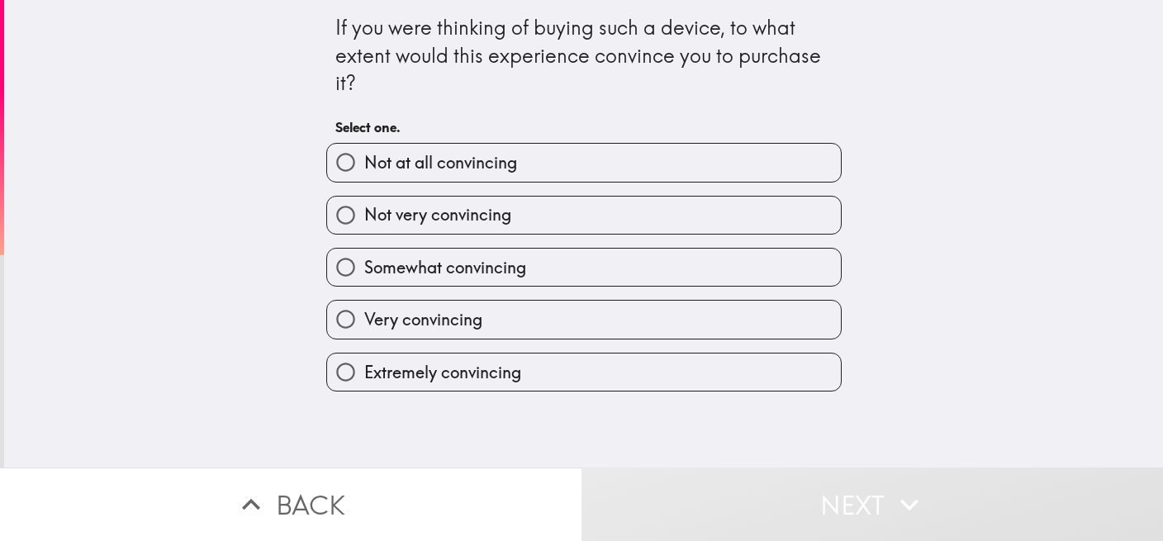
click at [445, 378] on span "Extremely convincing" at bounding box center [442, 372] width 157 height 23
click at [364, 378] on input "Extremely convincing" at bounding box center [345, 371] width 37 height 37
radio input "true"
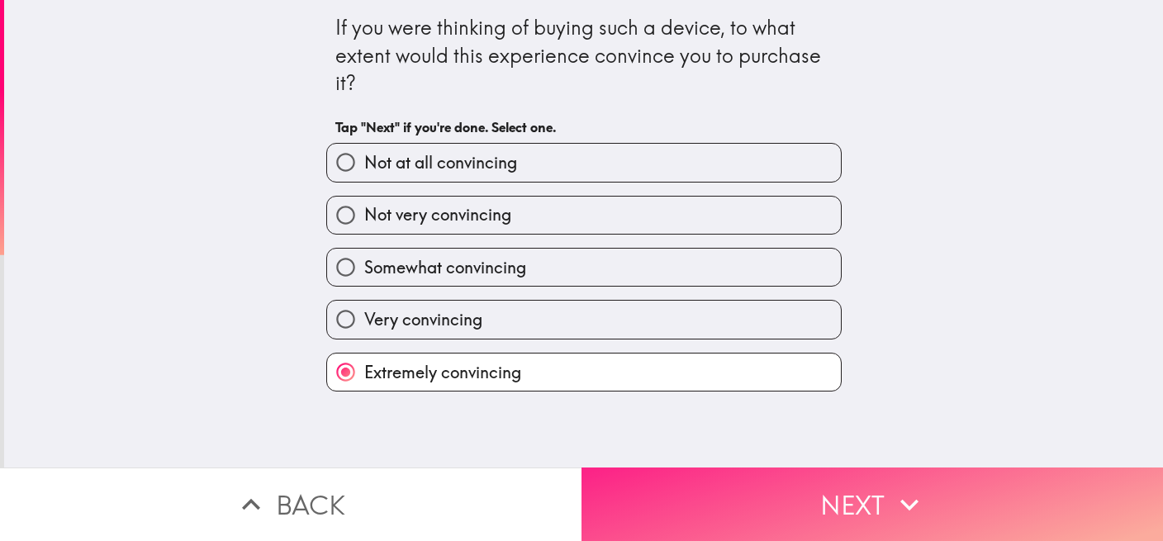
click at [702, 473] on button "Next" at bounding box center [871, 503] width 581 height 73
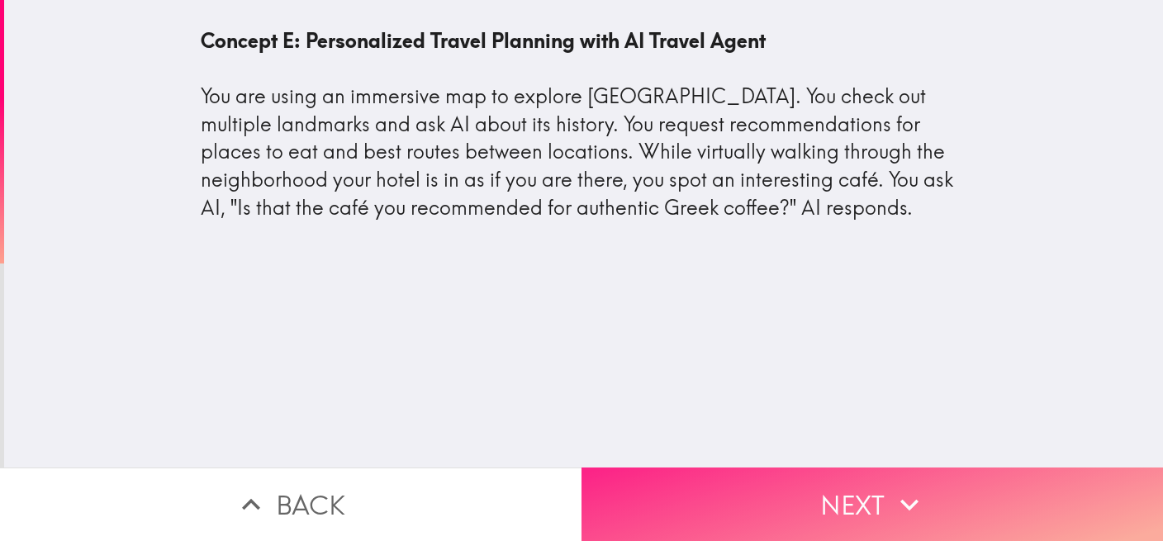
click at [780, 490] on button "Next" at bounding box center [871, 503] width 581 height 73
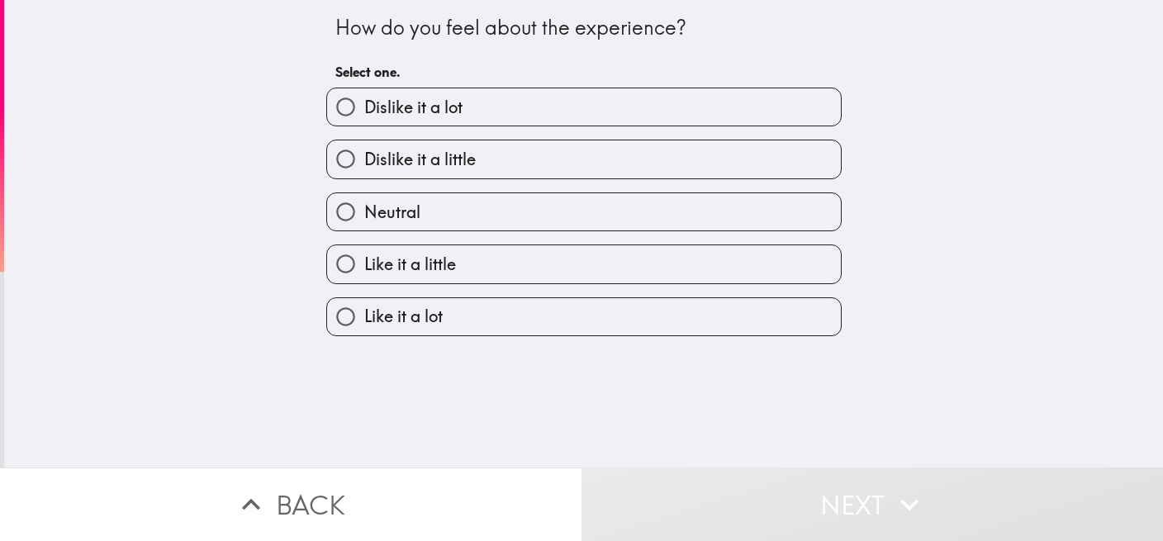
click at [451, 325] on label "Like it a lot" at bounding box center [584, 316] width 514 height 37
click at [364, 325] on input "Like it a lot" at bounding box center [345, 316] width 37 height 37
radio input "true"
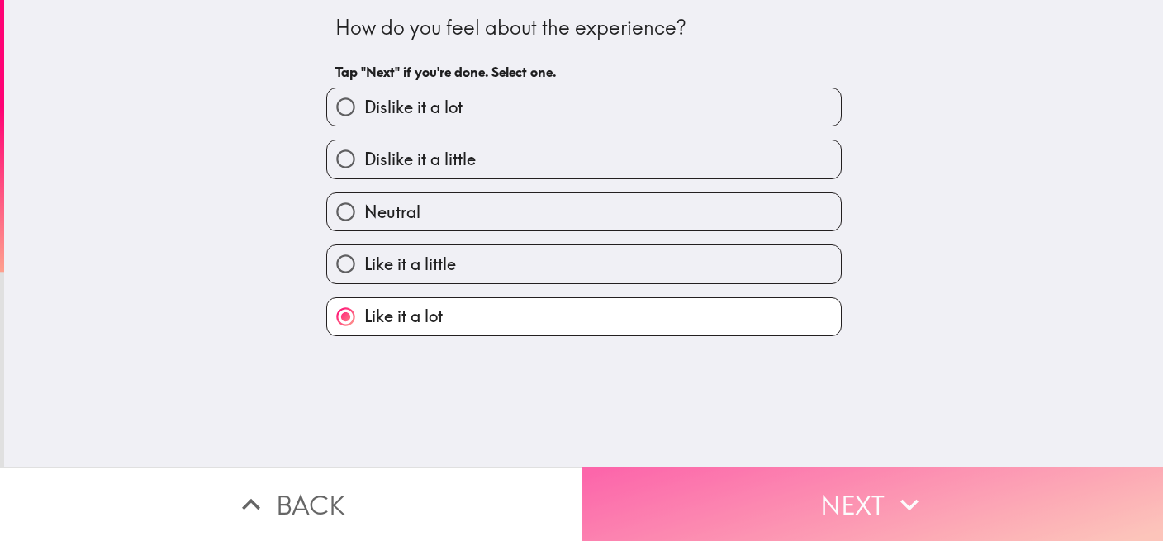
click at [784, 490] on button "Next" at bounding box center [871, 503] width 581 height 73
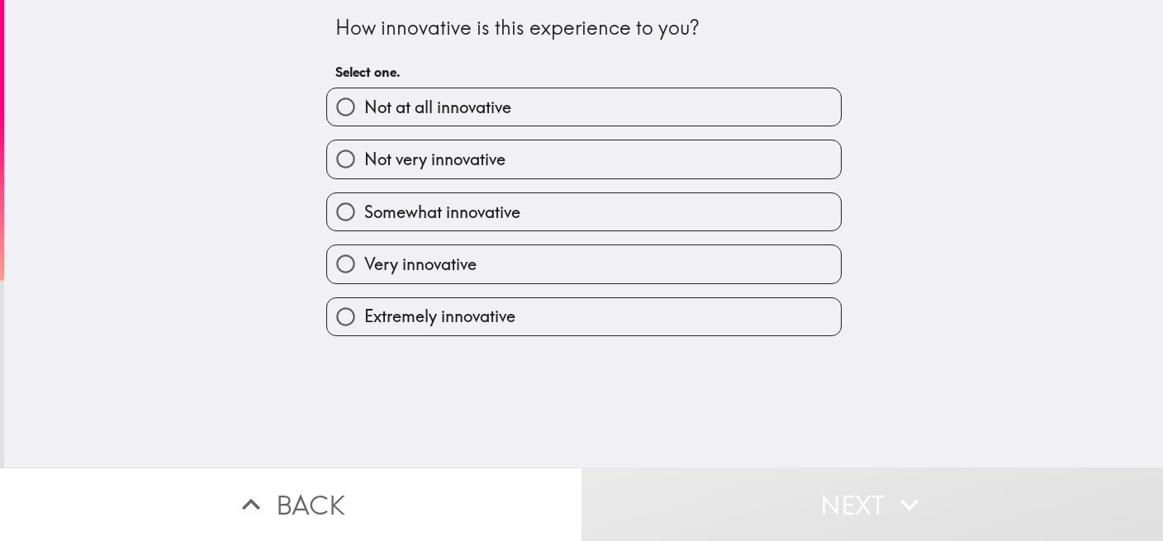
click at [509, 327] on label "Extremely innovative" at bounding box center [584, 316] width 514 height 37
click at [364, 327] on input "Extremely innovative" at bounding box center [345, 316] width 37 height 37
radio input "true"
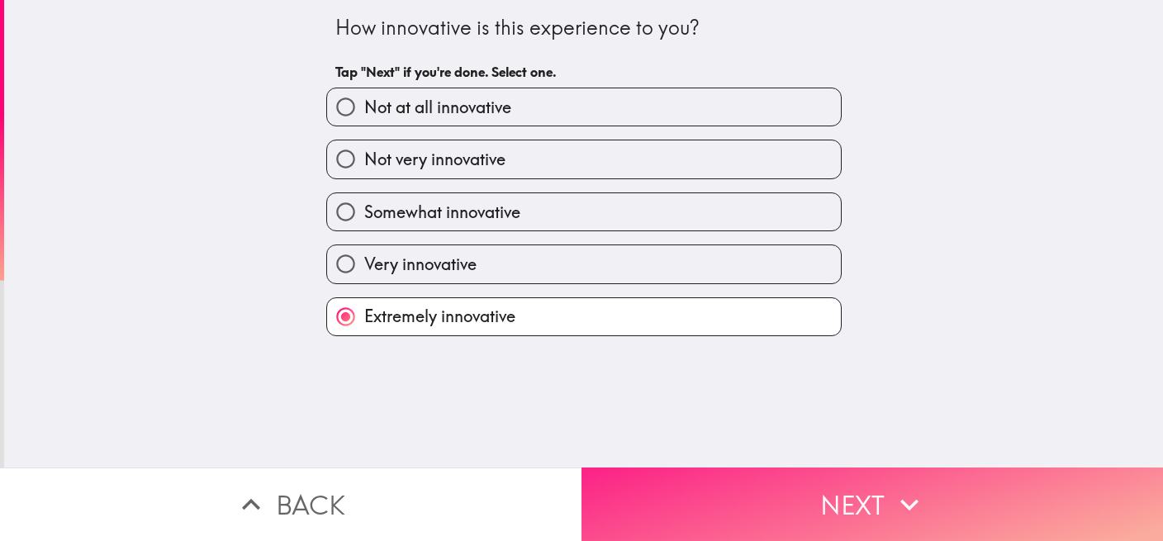
click at [790, 490] on button "Next" at bounding box center [871, 503] width 581 height 73
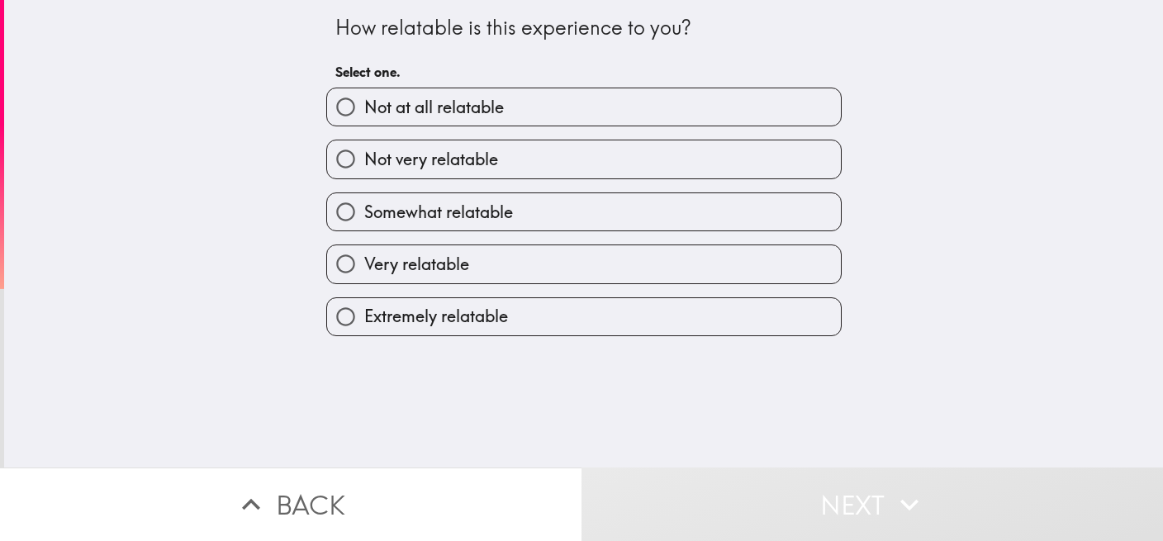
click at [506, 325] on label "Extremely relatable" at bounding box center [584, 316] width 514 height 37
click at [364, 325] on input "Extremely relatable" at bounding box center [345, 316] width 37 height 37
radio input "true"
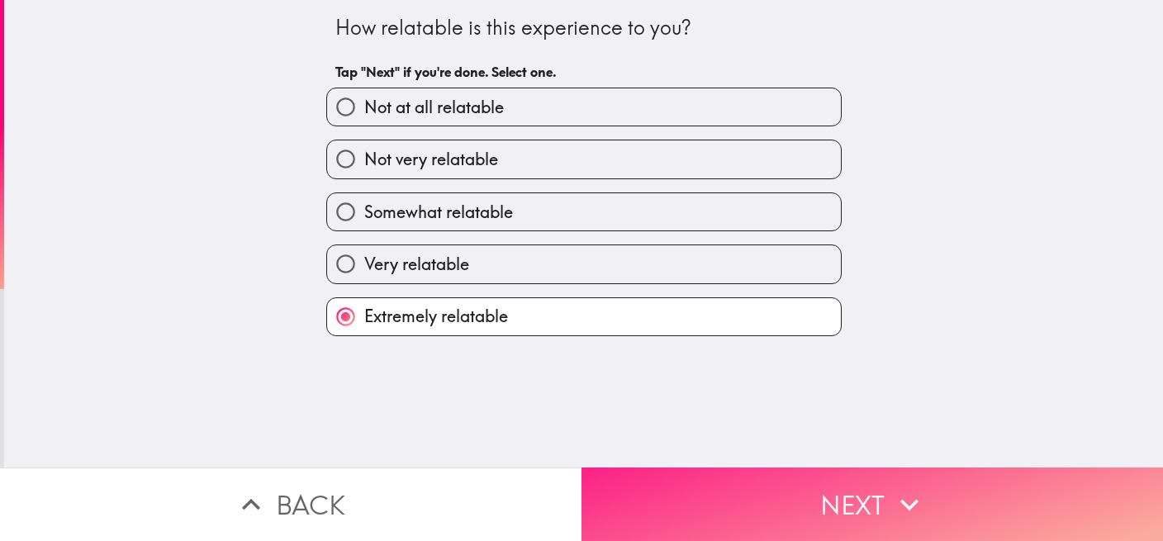
click at [842, 487] on button "Next" at bounding box center [871, 503] width 581 height 73
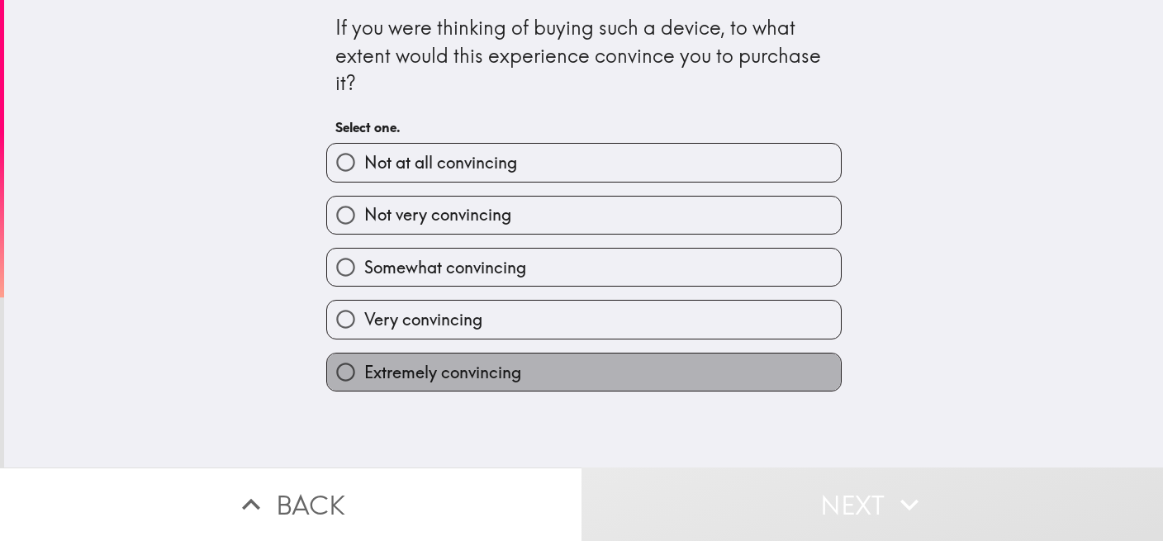
click at [490, 378] on span "Extremely convincing" at bounding box center [442, 372] width 157 height 23
click at [364, 378] on input "Extremely convincing" at bounding box center [345, 371] width 37 height 37
radio input "true"
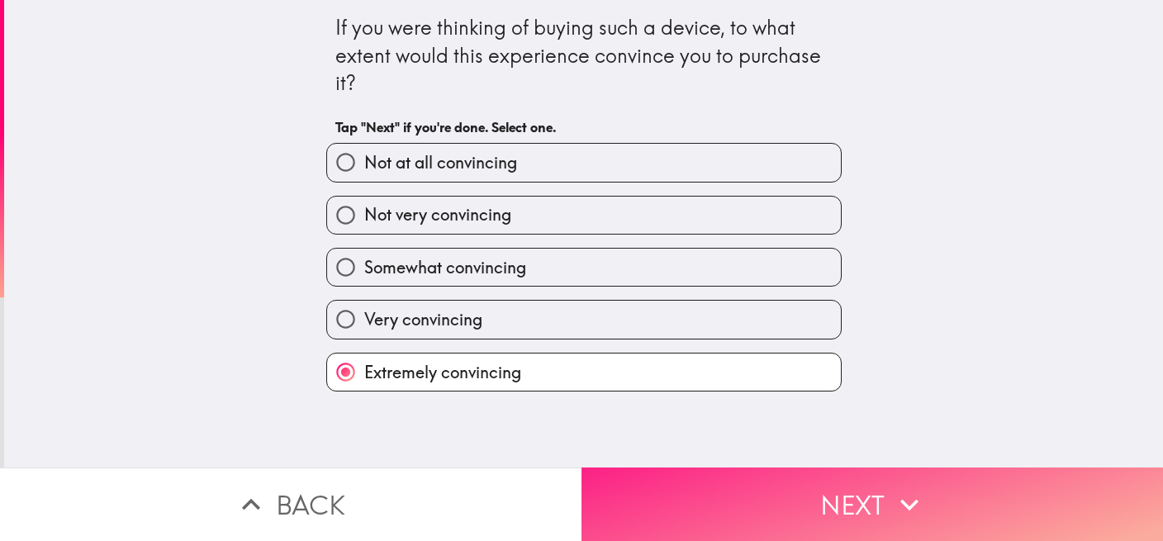
click at [809, 490] on button "Next" at bounding box center [871, 503] width 581 height 73
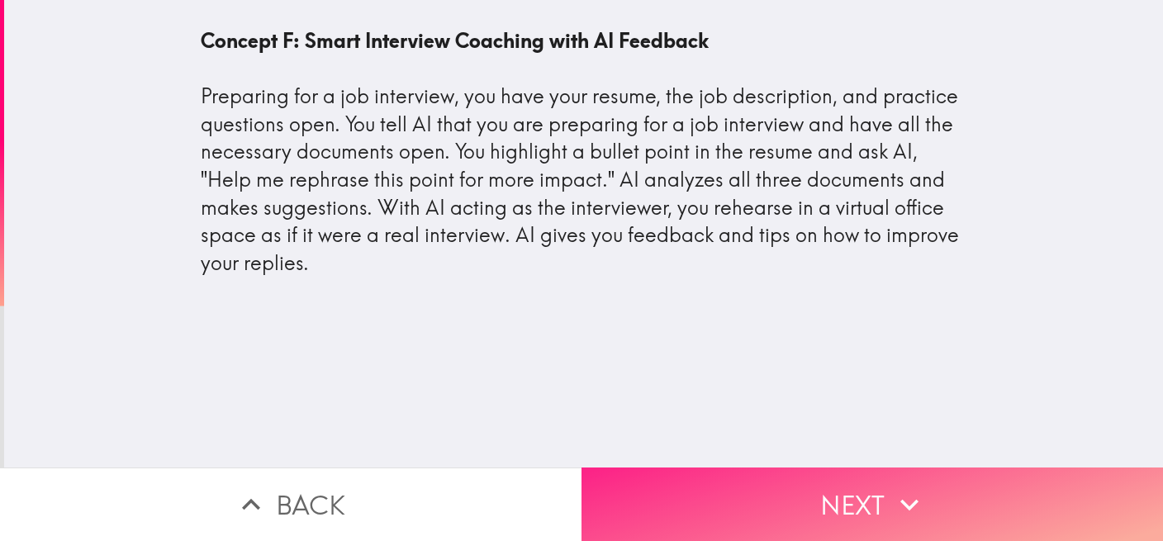
click at [859, 481] on button "Next" at bounding box center [871, 503] width 581 height 73
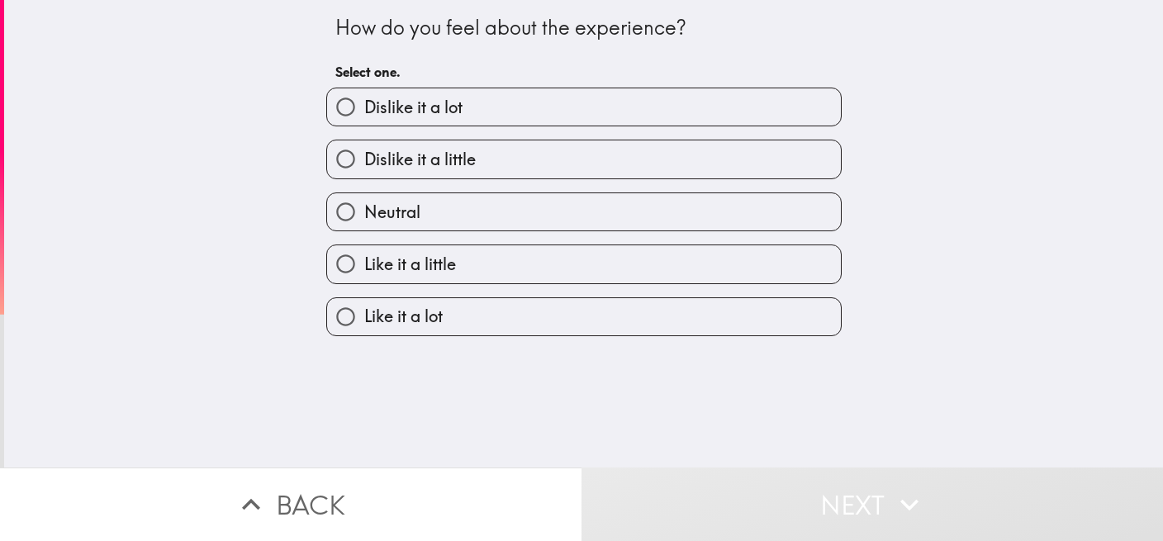
click at [435, 331] on label "Like it a lot" at bounding box center [584, 316] width 514 height 37
click at [364, 331] on input "Like it a lot" at bounding box center [345, 316] width 37 height 37
radio input "true"
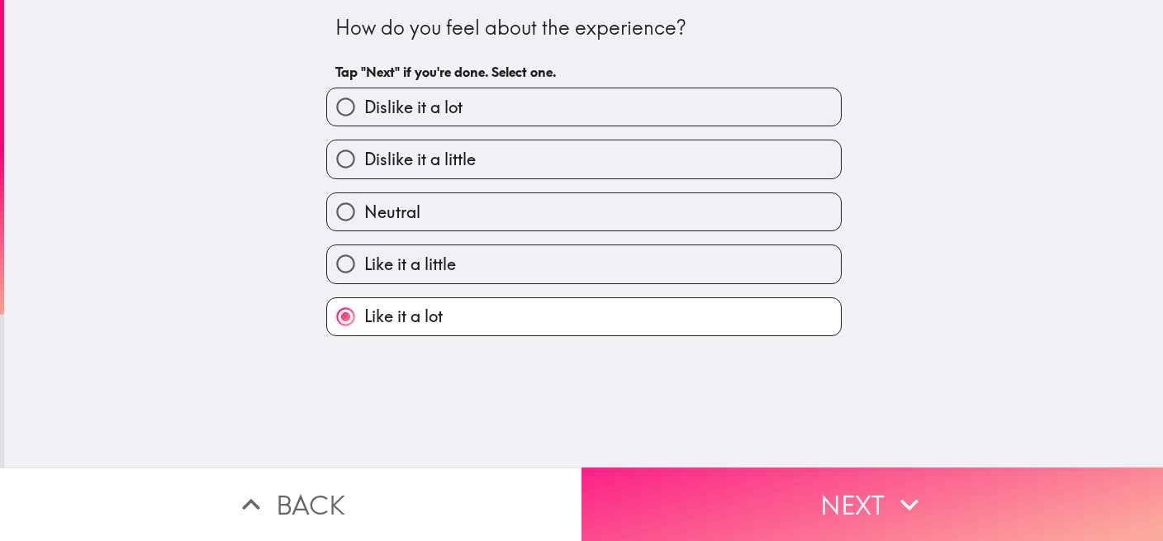
click at [846, 485] on button "Next" at bounding box center [871, 503] width 581 height 73
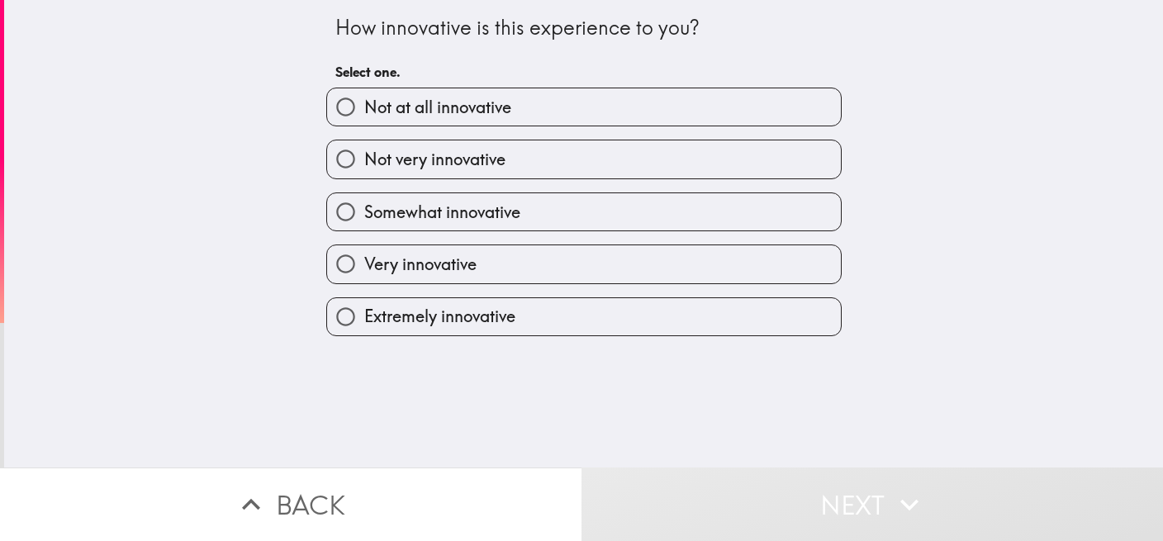
click at [464, 324] on span "Extremely innovative" at bounding box center [439, 316] width 151 height 23
click at [364, 324] on input "Extremely innovative" at bounding box center [345, 316] width 37 height 37
radio input "true"
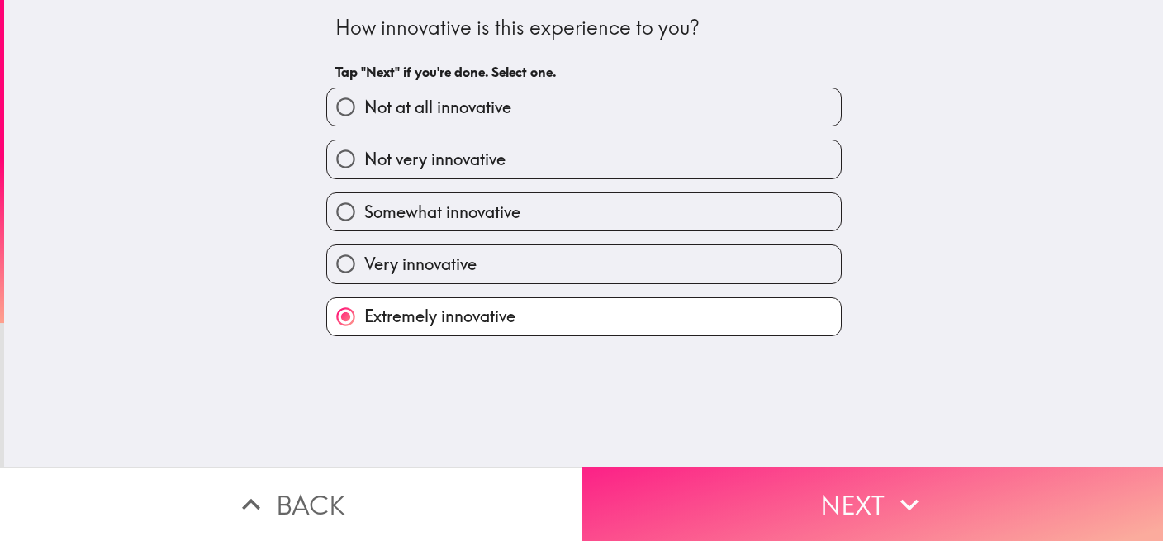
click at [699, 490] on button "Next" at bounding box center [871, 503] width 581 height 73
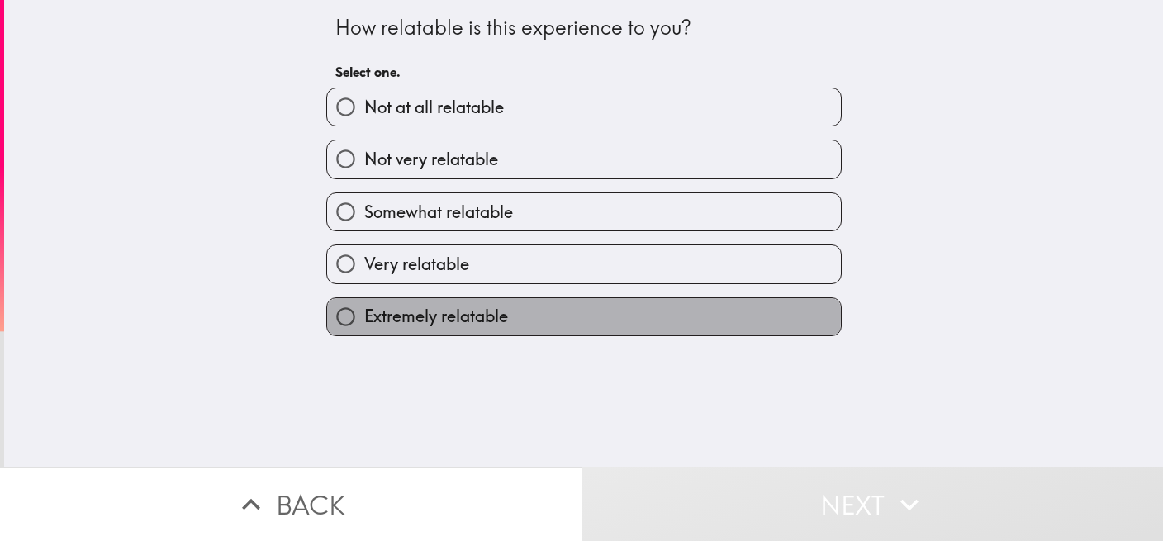
click at [462, 317] on span "Extremely relatable" at bounding box center [436, 316] width 144 height 23
click at [364, 317] on input "Extremely relatable" at bounding box center [345, 316] width 37 height 37
radio input "true"
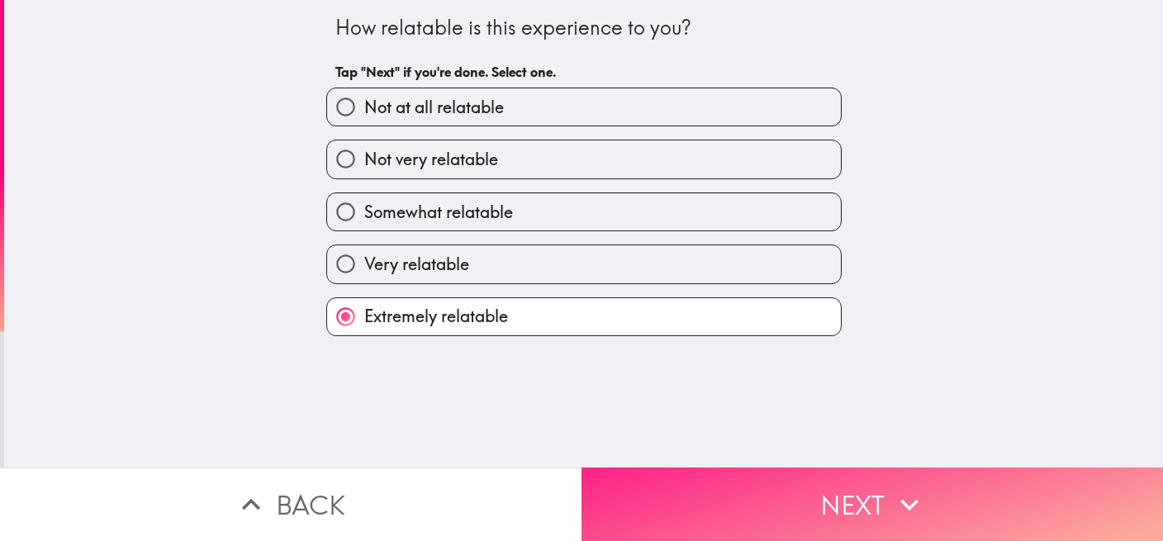
click at [769, 476] on button "Next" at bounding box center [871, 503] width 581 height 73
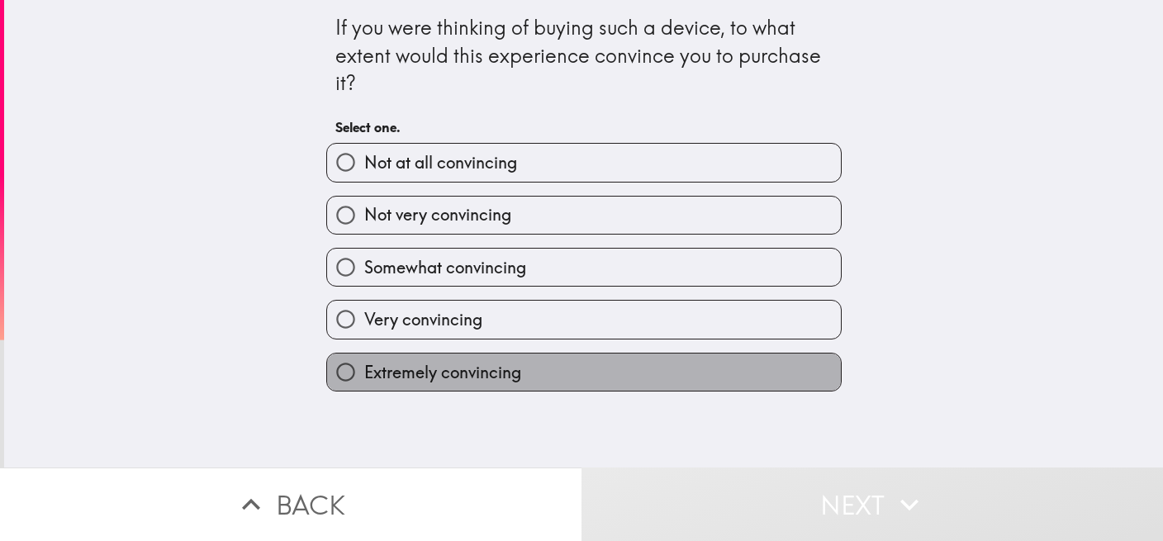
click at [487, 367] on span "Extremely convincing" at bounding box center [442, 372] width 157 height 23
click at [364, 367] on input "Extremely convincing" at bounding box center [345, 371] width 37 height 37
radio input "true"
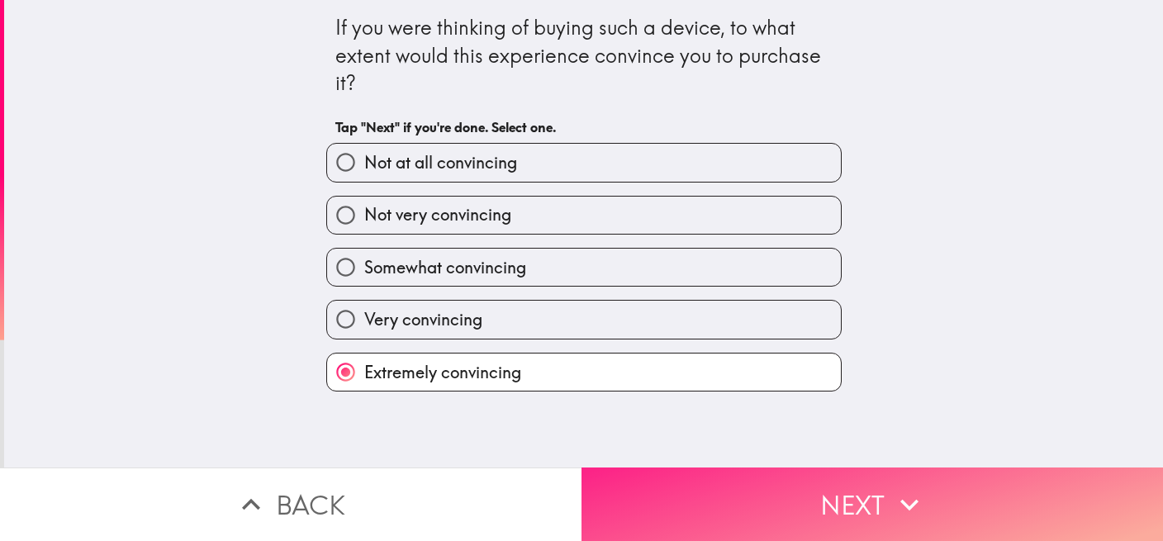
click at [705, 481] on button "Next" at bounding box center [871, 503] width 581 height 73
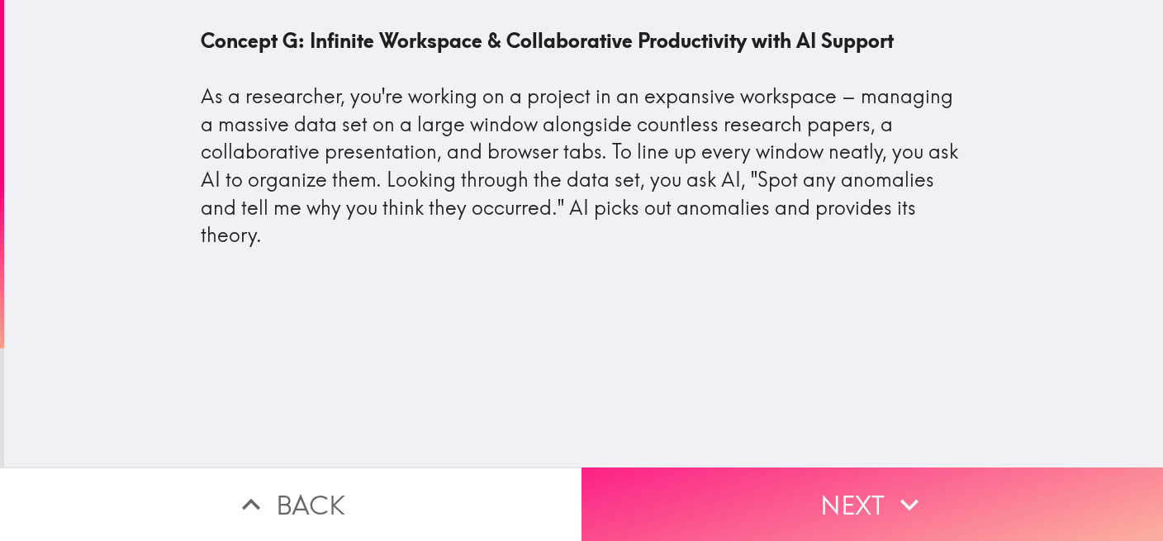
click at [835, 467] on button "Next" at bounding box center [871, 503] width 581 height 73
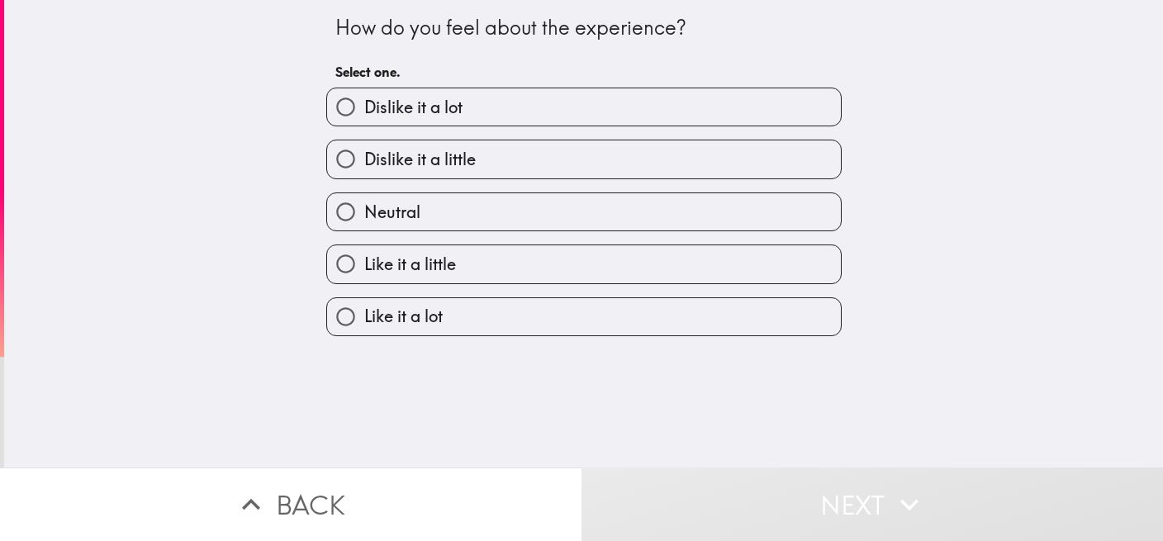
click at [374, 318] on span "Like it a lot" at bounding box center [403, 316] width 78 height 23
click at [364, 318] on input "Like it a lot" at bounding box center [345, 316] width 37 height 37
radio input "true"
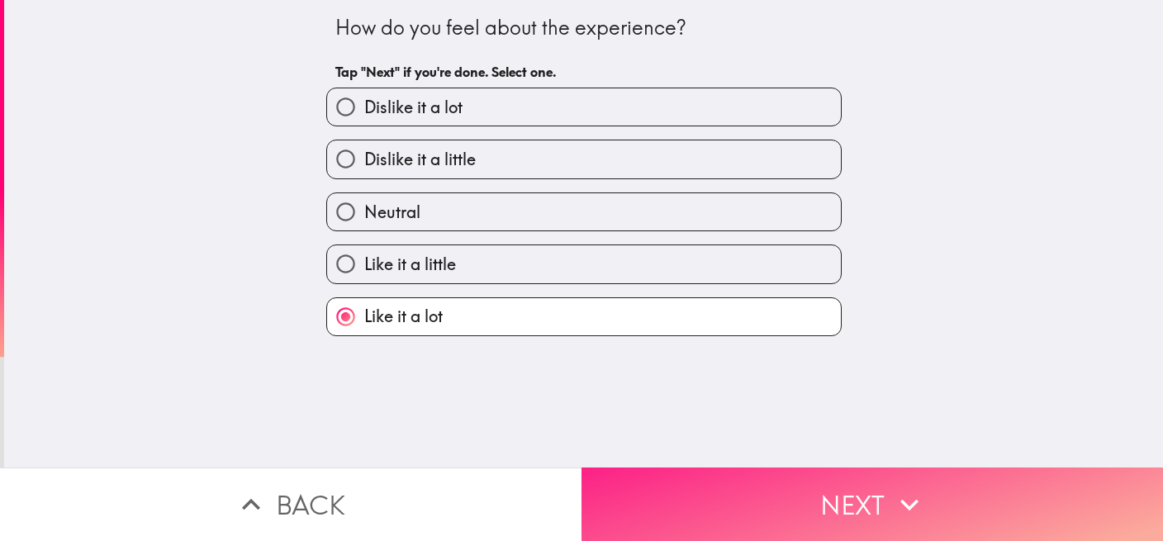
click at [728, 490] on button "Next" at bounding box center [871, 503] width 581 height 73
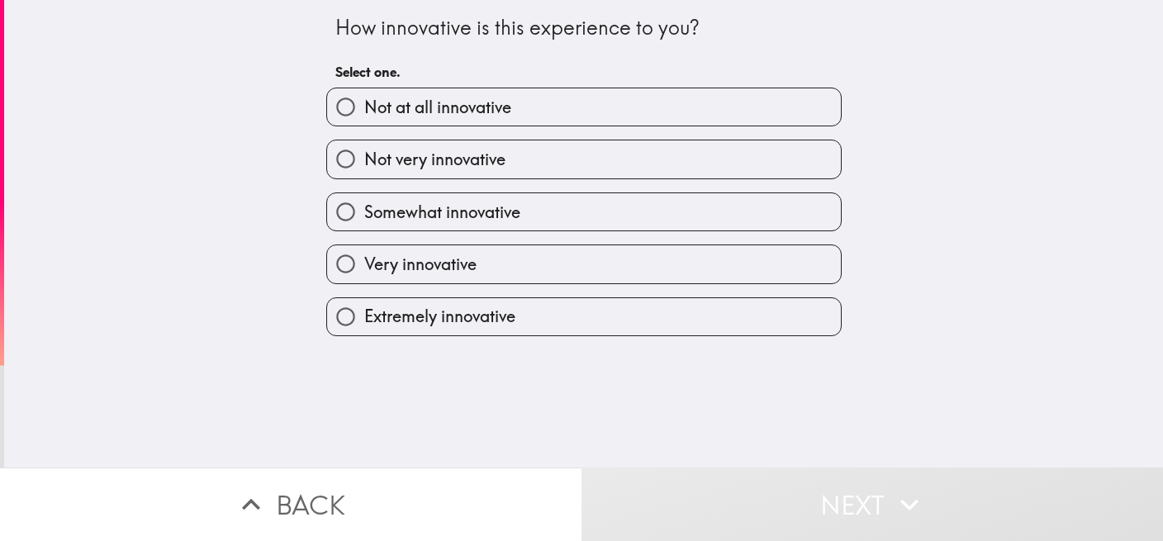
click at [441, 325] on span "Extremely innovative" at bounding box center [439, 316] width 151 height 23
click at [364, 325] on input "Extremely innovative" at bounding box center [345, 316] width 37 height 37
radio input "true"
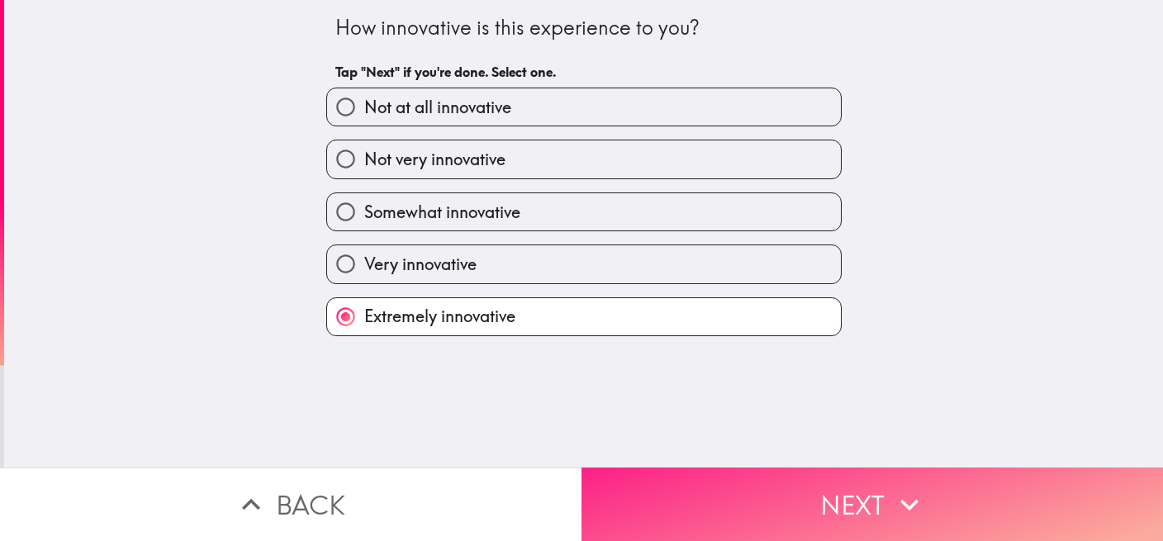
click at [728, 490] on button "Next" at bounding box center [871, 503] width 581 height 73
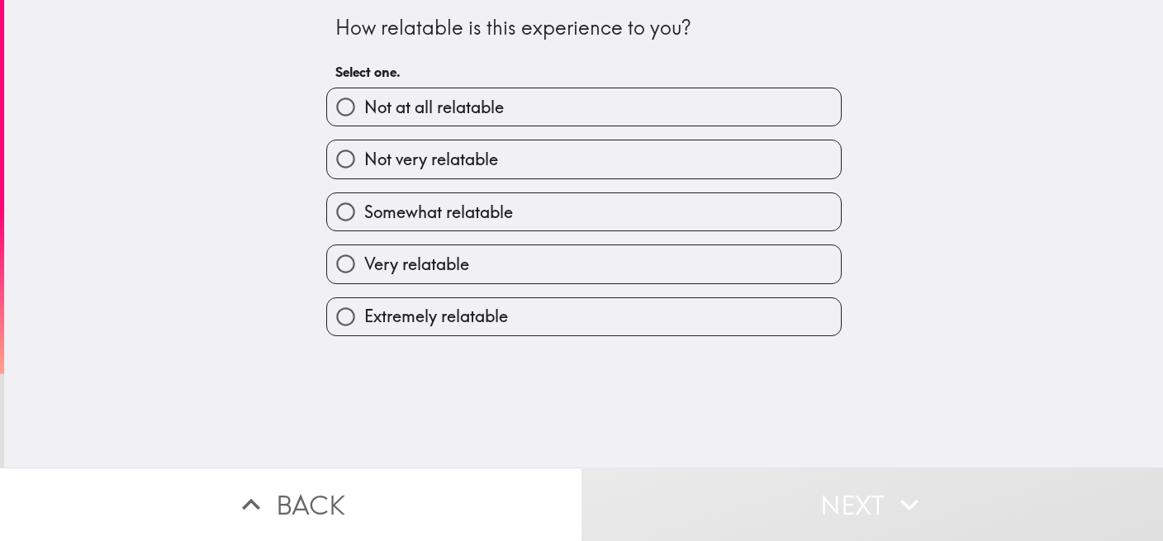
click at [420, 325] on span "Extremely relatable" at bounding box center [436, 316] width 144 height 23
click at [364, 325] on input "Extremely relatable" at bounding box center [345, 316] width 37 height 37
radio input "true"
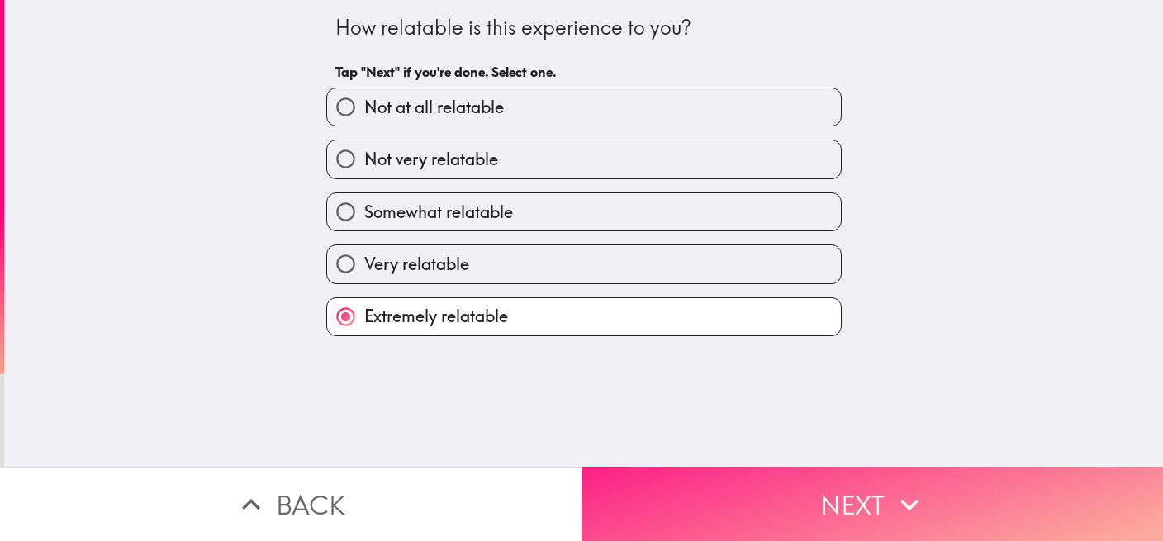
click at [759, 490] on button "Next" at bounding box center [871, 503] width 581 height 73
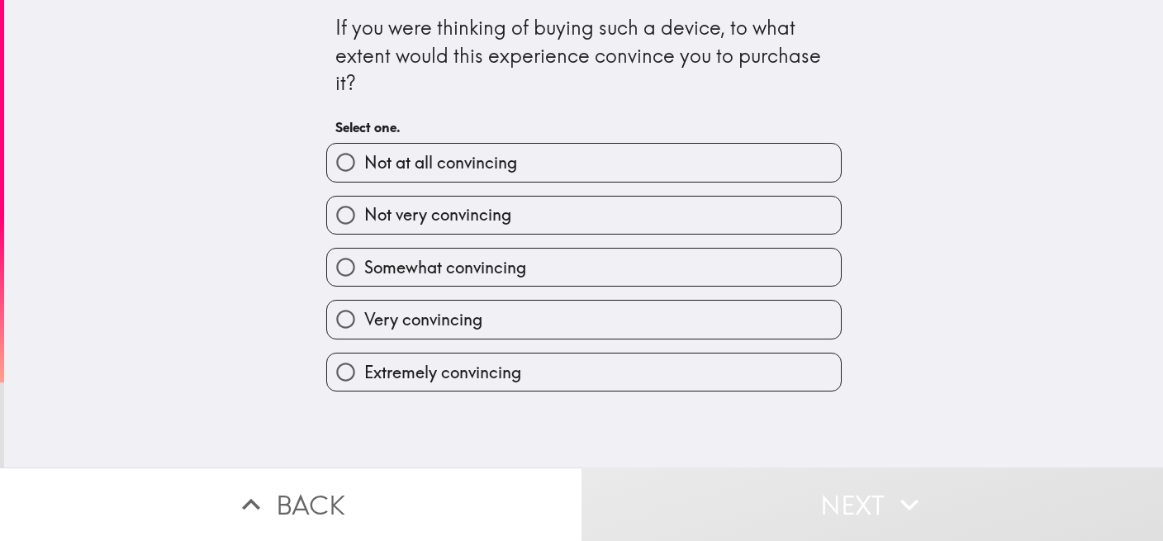
click at [447, 372] on span "Extremely convincing" at bounding box center [442, 372] width 157 height 23
click at [364, 372] on input "Extremely convincing" at bounding box center [345, 371] width 37 height 37
radio input "true"
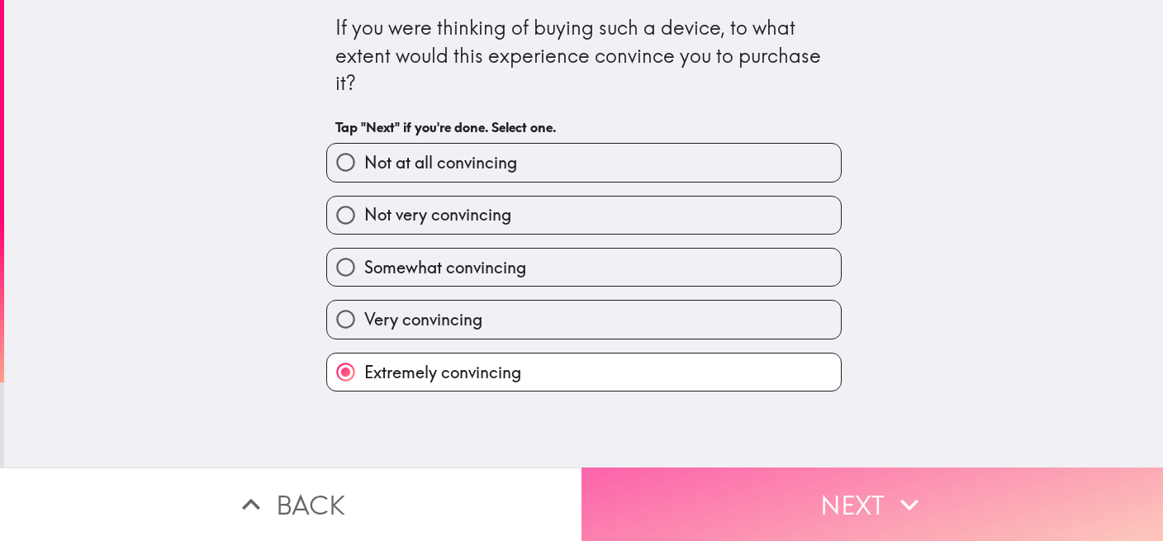
click at [682, 490] on button "Next" at bounding box center [871, 503] width 581 height 73
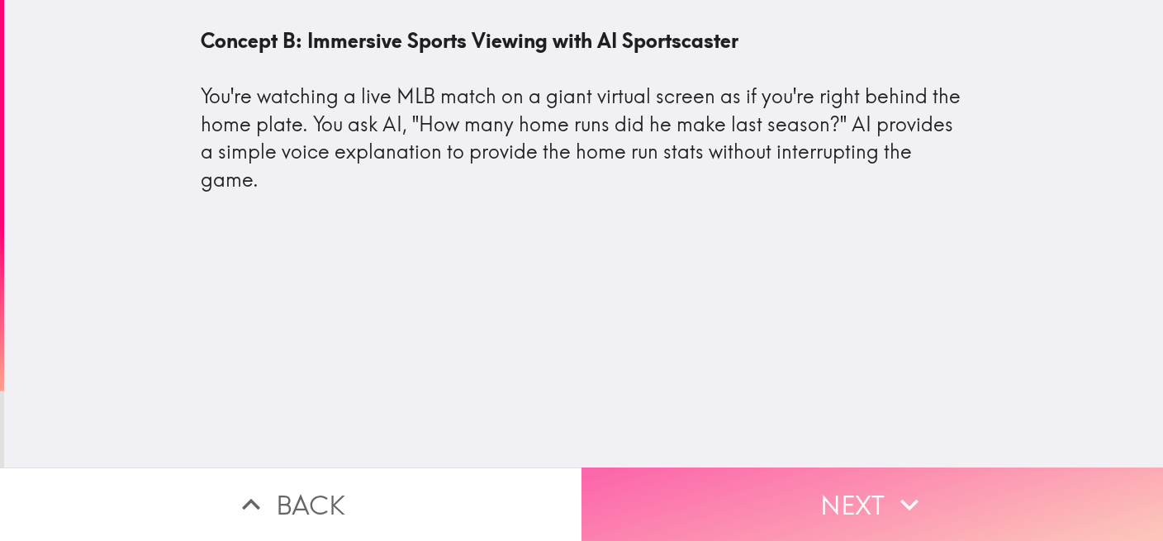
click at [695, 481] on button "Next" at bounding box center [871, 503] width 581 height 73
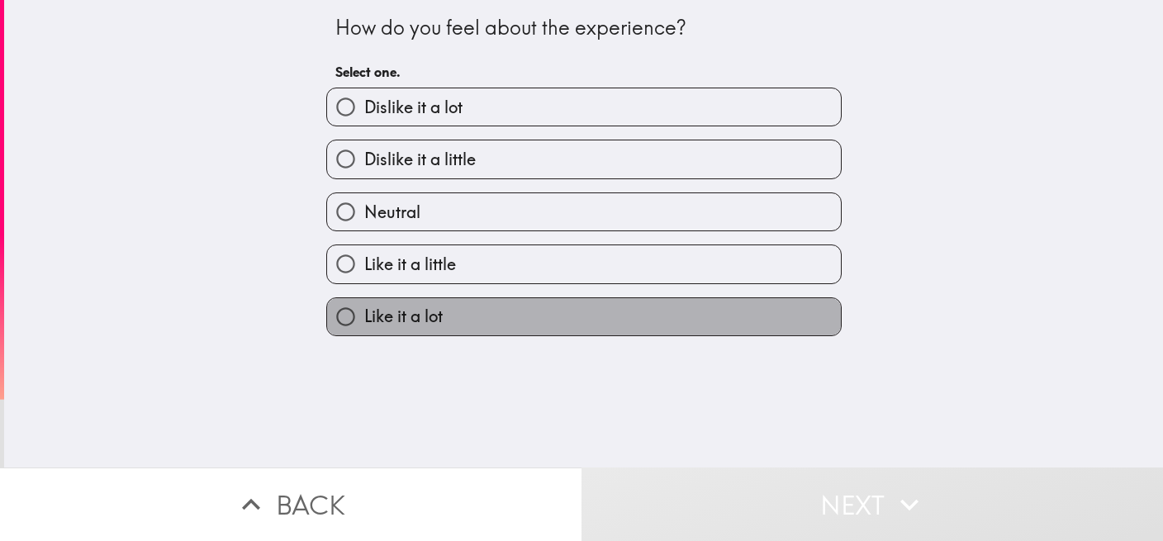
click at [413, 328] on span "Like it a lot" at bounding box center [403, 316] width 78 height 23
click at [364, 329] on input "Like it a lot" at bounding box center [345, 316] width 37 height 37
radio input "true"
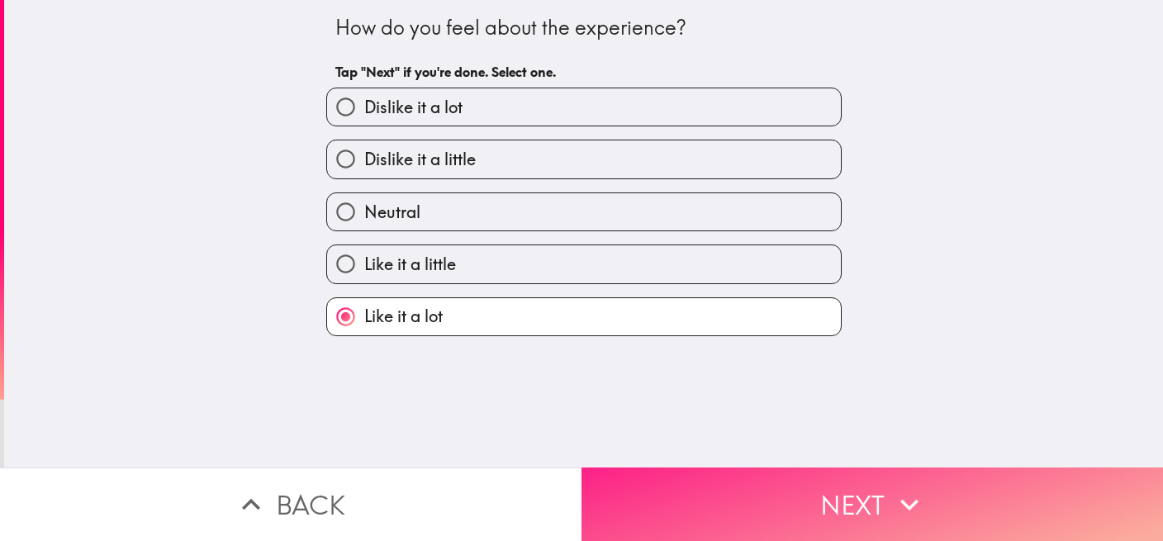
click at [817, 467] on button "Next" at bounding box center [871, 503] width 581 height 73
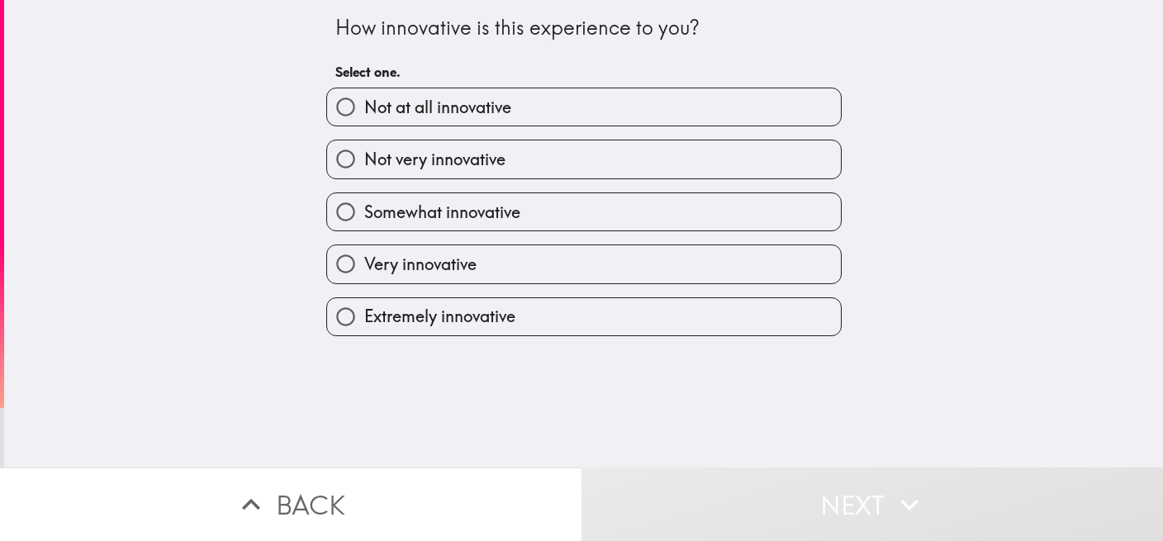
click at [419, 324] on span "Extremely innovative" at bounding box center [439, 316] width 151 height 23
click at [364, 324] on input "Extremely innovative" at bounding box center [345, 316] width 37 height 37
radio input "true"
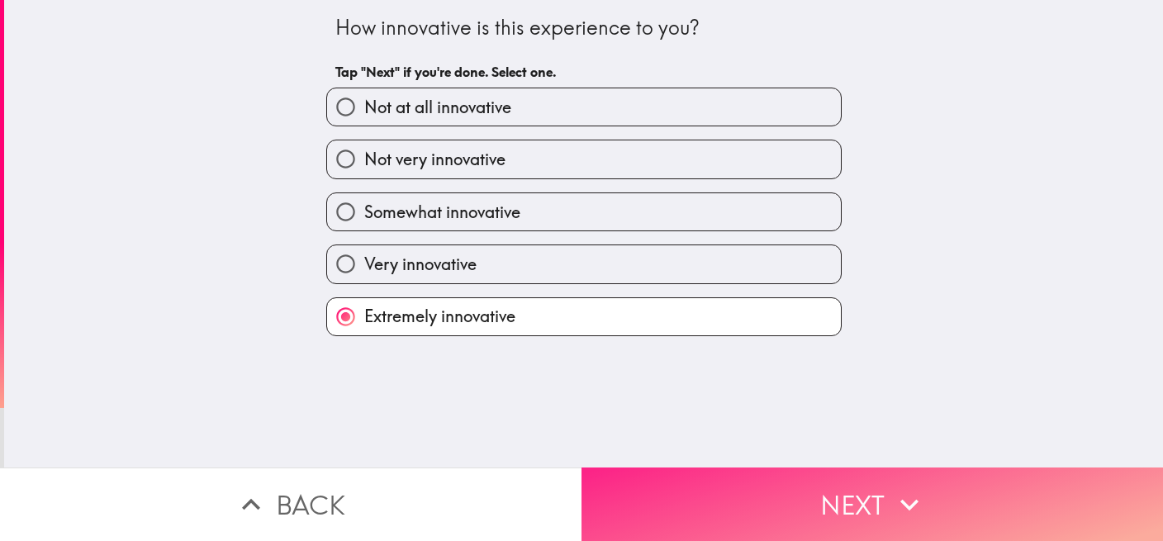
click at [766, 490] on button "Next" at bounding box center [871, 503] width 581 height 73
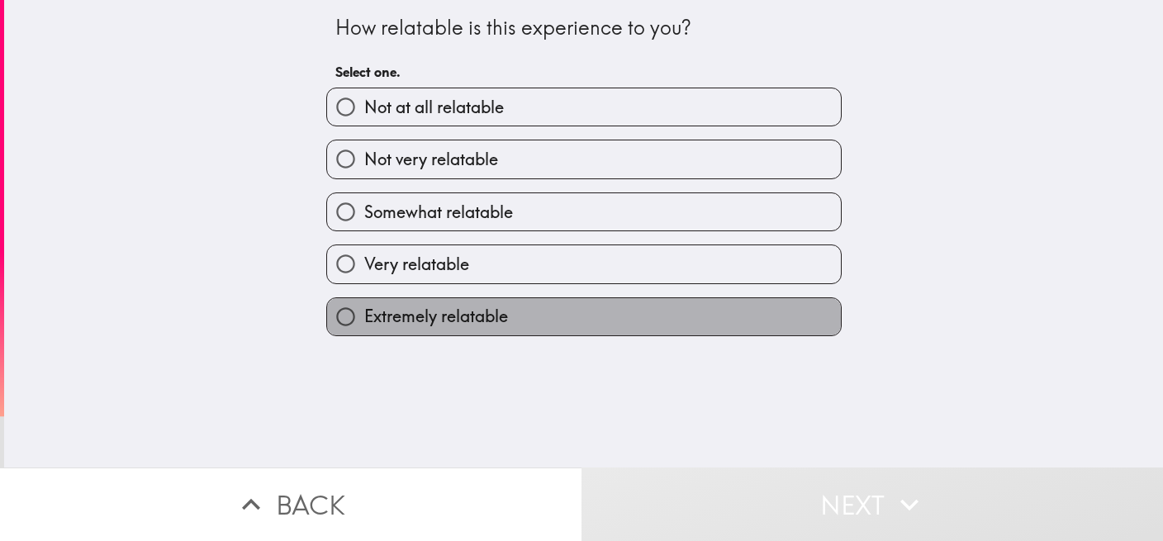
click at [447, 321] on span "Extremely relatable" at bounding box center [436, 316] width 144 height 23
click at [364, 321] on input "Extremely relatable" at bounding box center [345, 316] width 37 height 37
radio input "true"
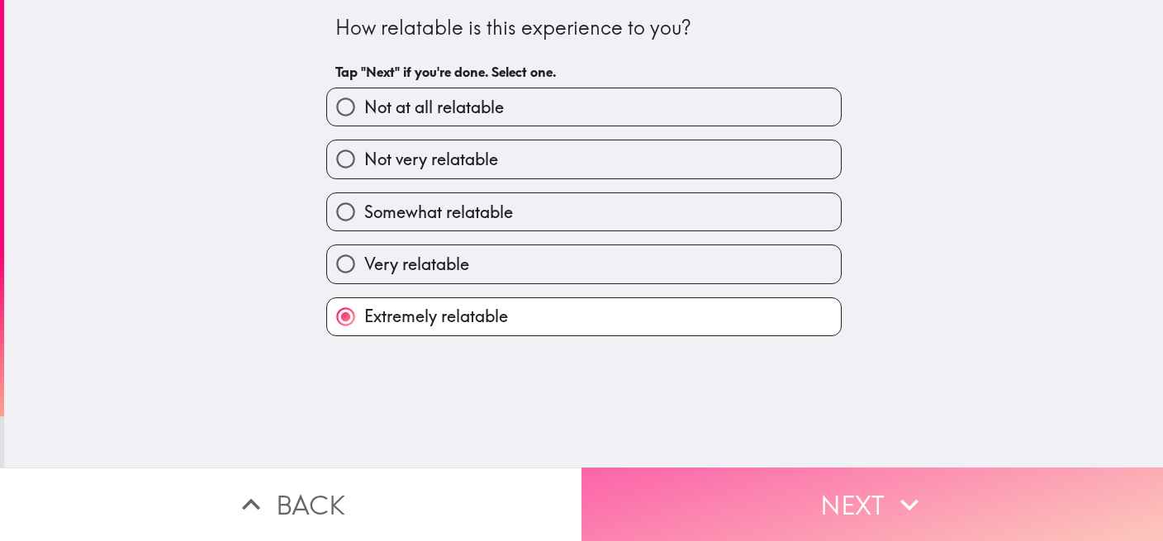
click at [776, 487] on button "Next" at bounding box center [871, 503] width 581 height 73
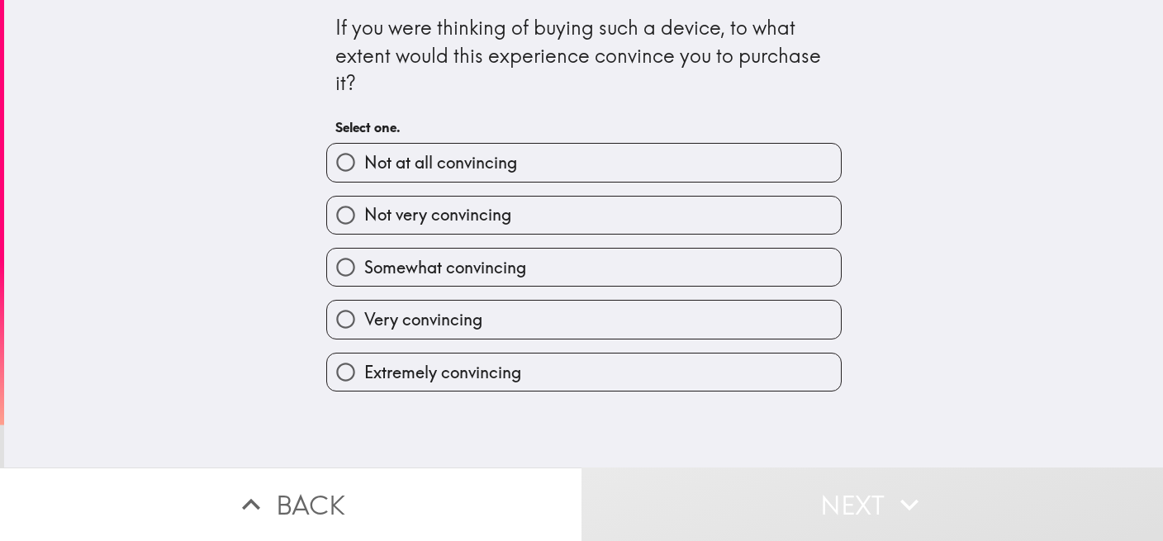
click at [418, 384] on span "Extremely convincing" at bounding box center [442, 372] width 157 height 23
click at [364, 384] on input "Extremely convincing" at bounding box center [345, 371] width 37 height 37
radio input "true"
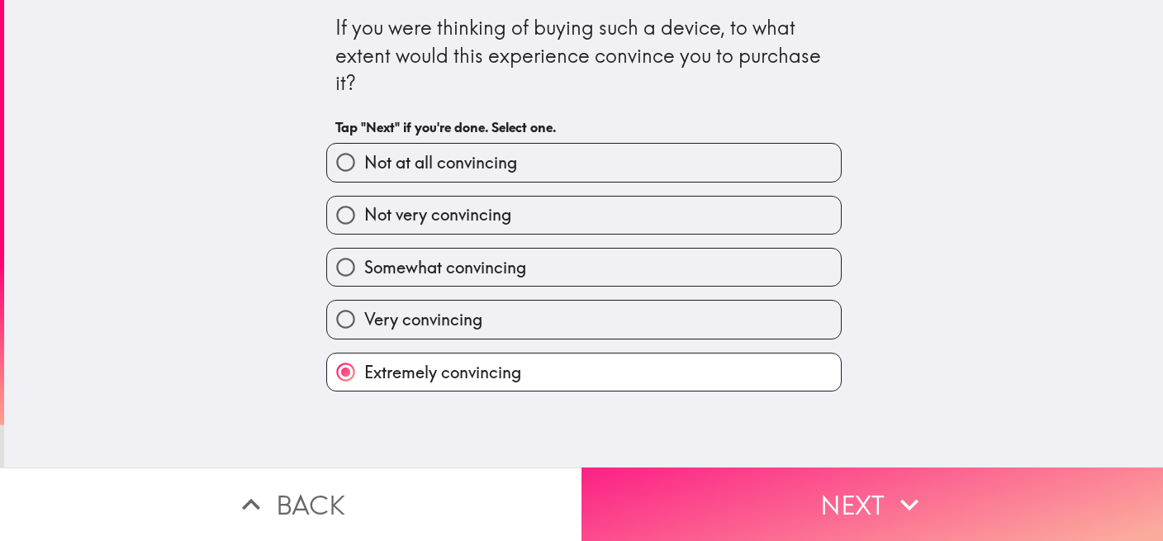
click at [805, 490] on button "Next" at bounding box center [871, 503] width 581 height 73
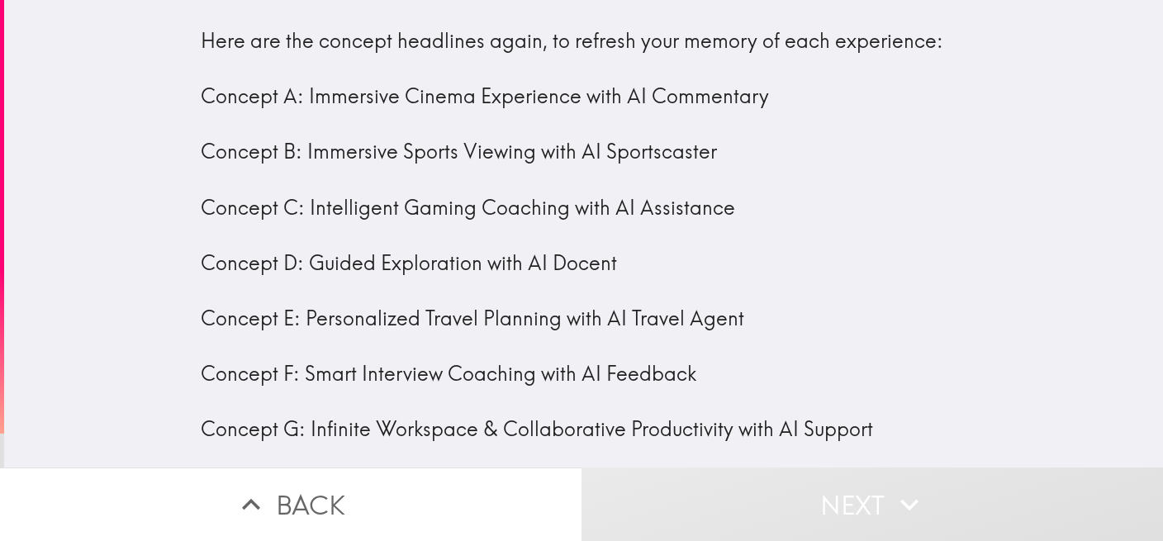
scroll to position [18, 0]
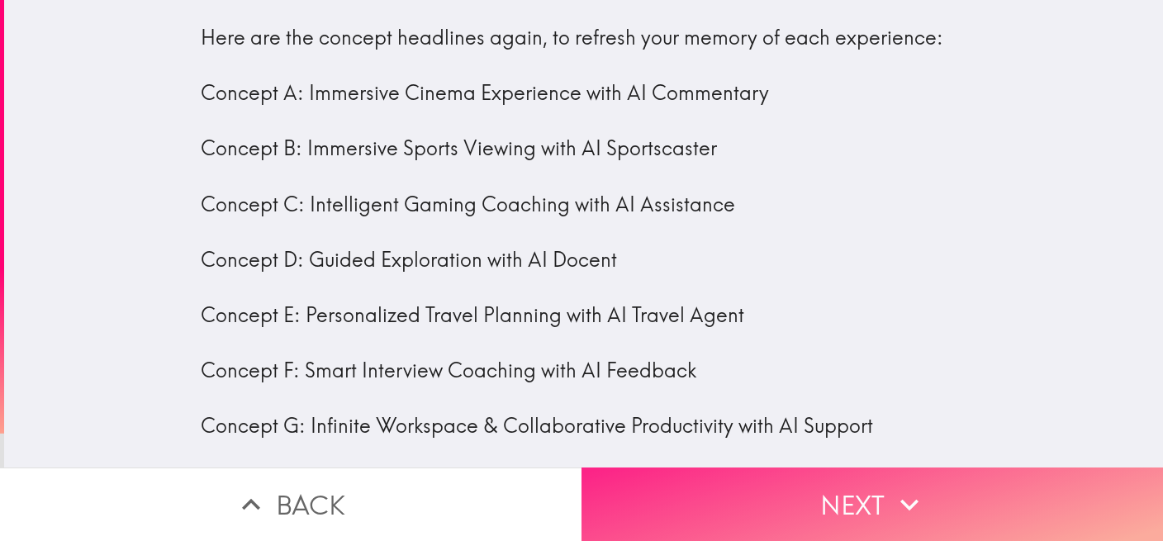
click at [814, 486] on button "Next" at bounding box center [871, 503] width 581 height 73
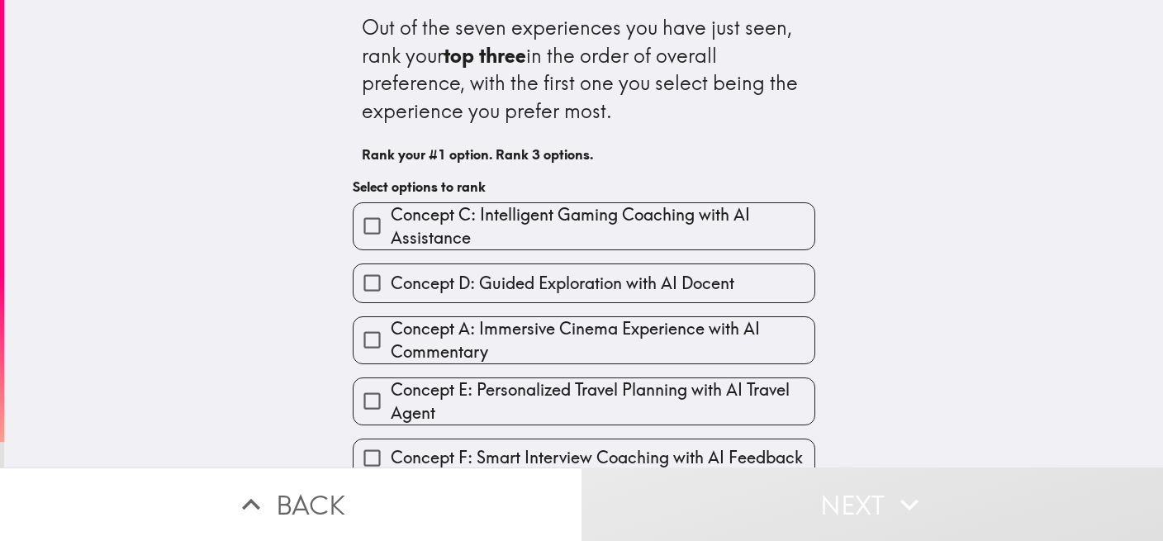
scroll to position [153, 0]
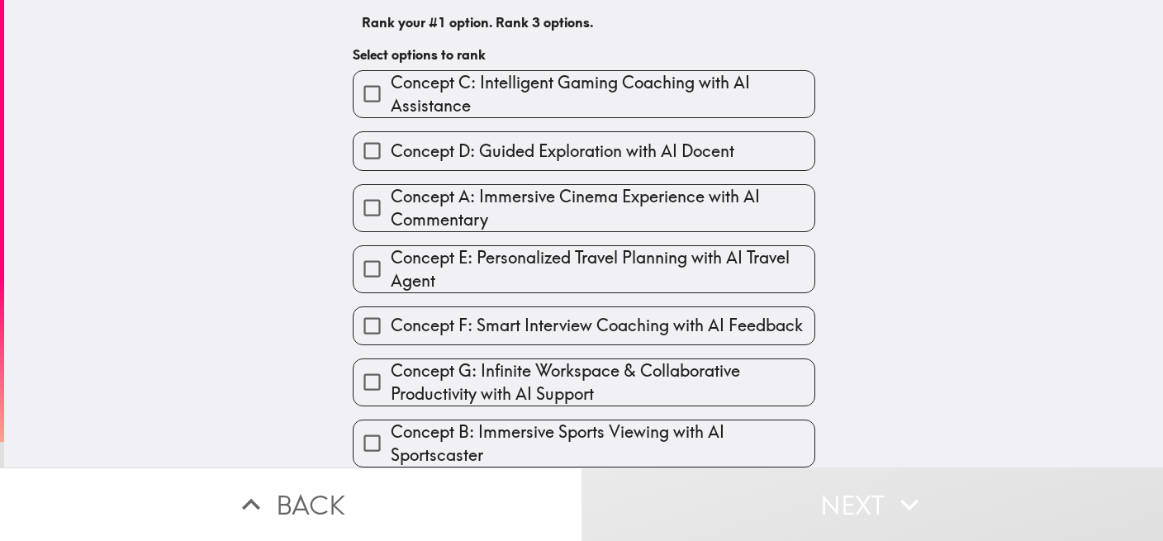
click at [508, 71] on span "Concept C: Intelligent Gaming Coaching with AI Assistance" at bounding box center [603, 94] width 424 height 46
click at [391, 75] on input "Concept C: Intelligent Gaming Coaching with AI Assistance" at bounding box center [371, 93] width 37 height 37
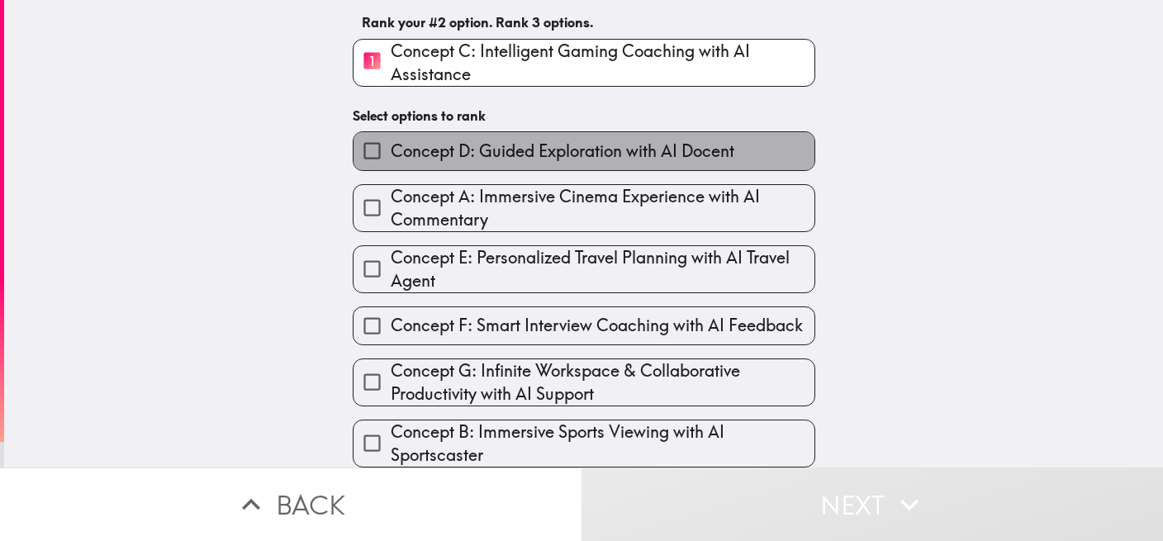
click at [457, 140] on span "Concept D: Guided Exploration with AI Docent" at bounding box center [562, 151] width 343 height 23
click at [391, 140] on input "Concept D: Guided Exploration with AI Docent" at bounding box center [371, 150] width 37 height 37
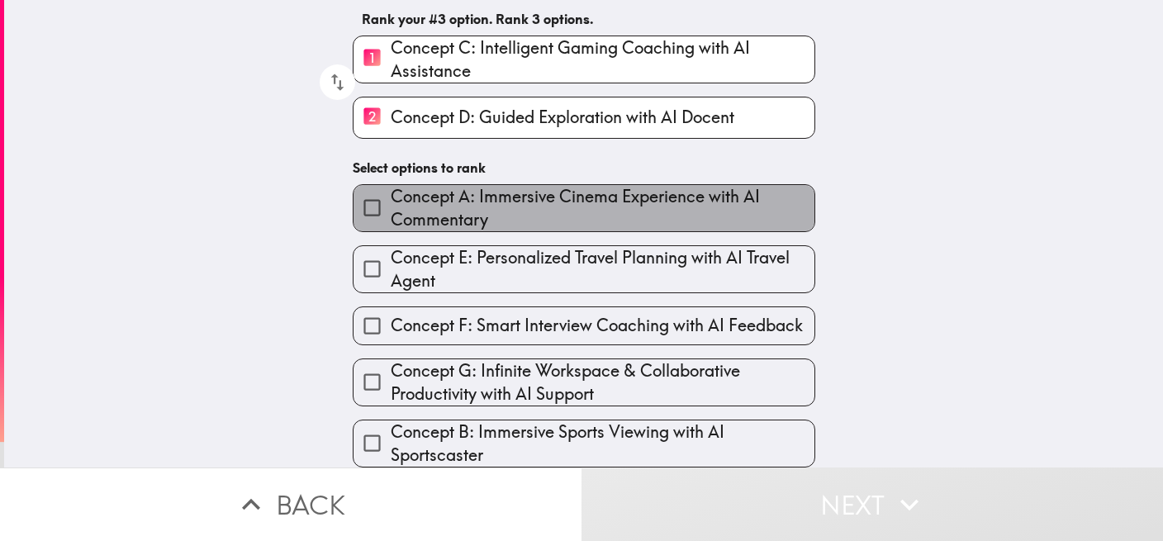
click at [471, 202] on span "Concept A: Immersive Cinema Experience with AI Commentary" at bounding box center [603, 208] width 424 height 46
click at [391, 202] on input "Concept A: Immersive Cinema Experience with AI Commentary" at bounding box center [371, 207] width 37 height 37
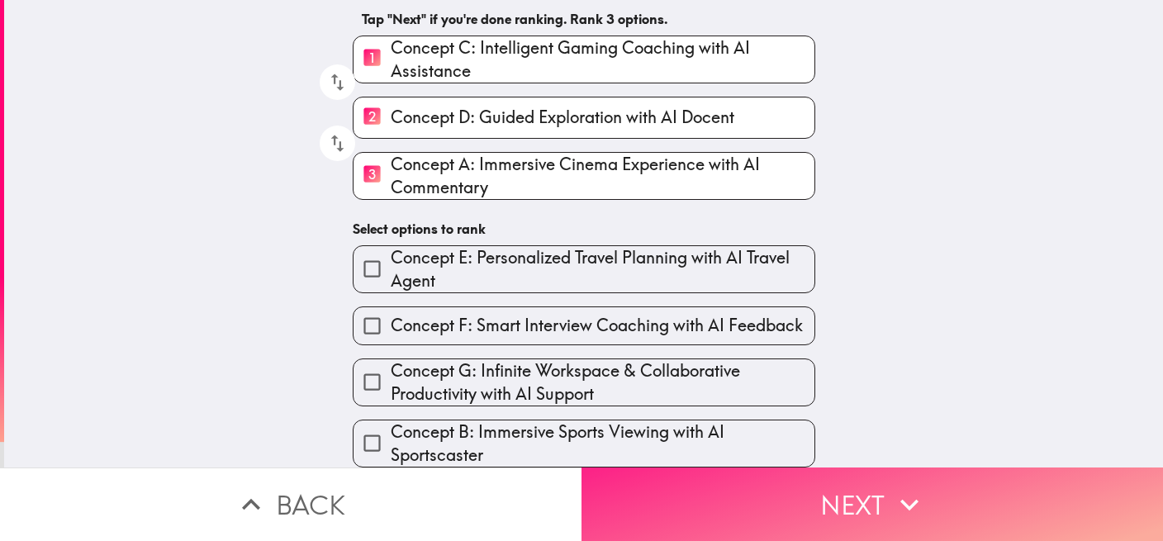
scroll to position [156, 0]
click at [864, 490] on button "Next" at bounding box center [871, 503] width 581 height 73
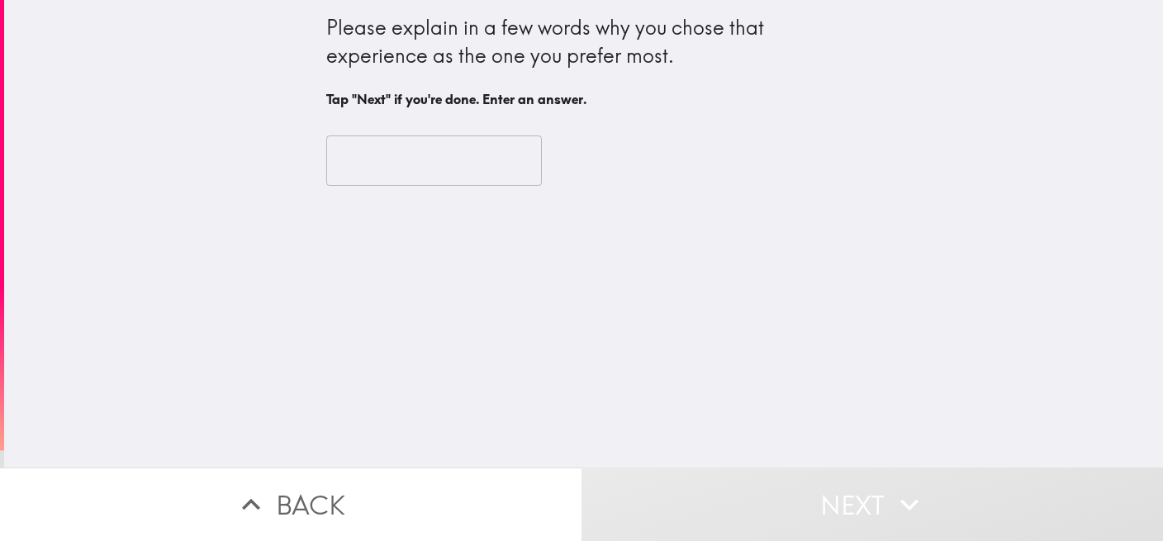
click at [386, 158] on input "text" at bounding box center [434, 160] width 216 height 51
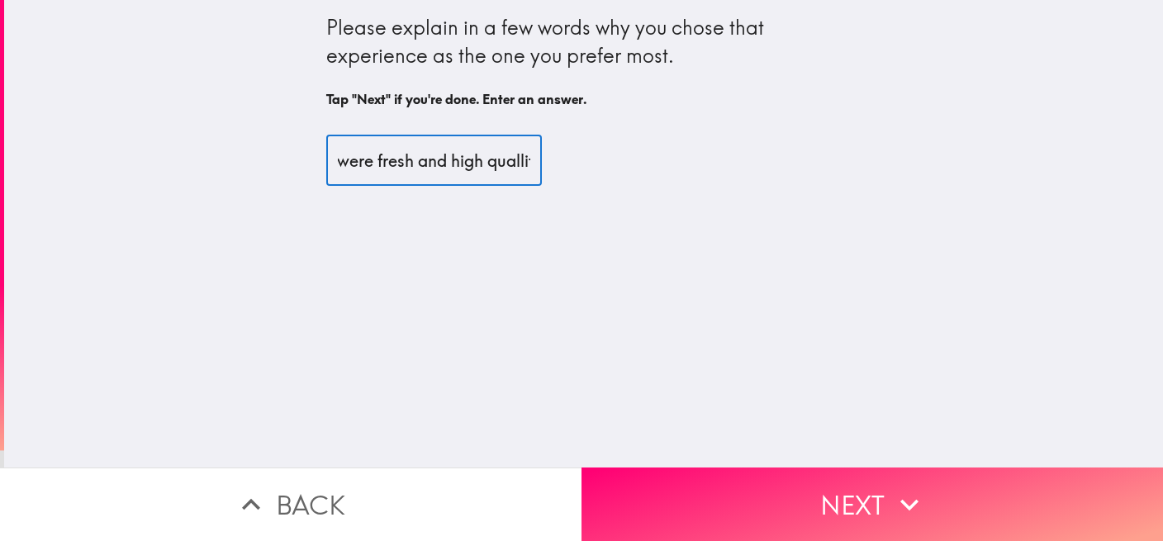
scroll to position [0, 73]
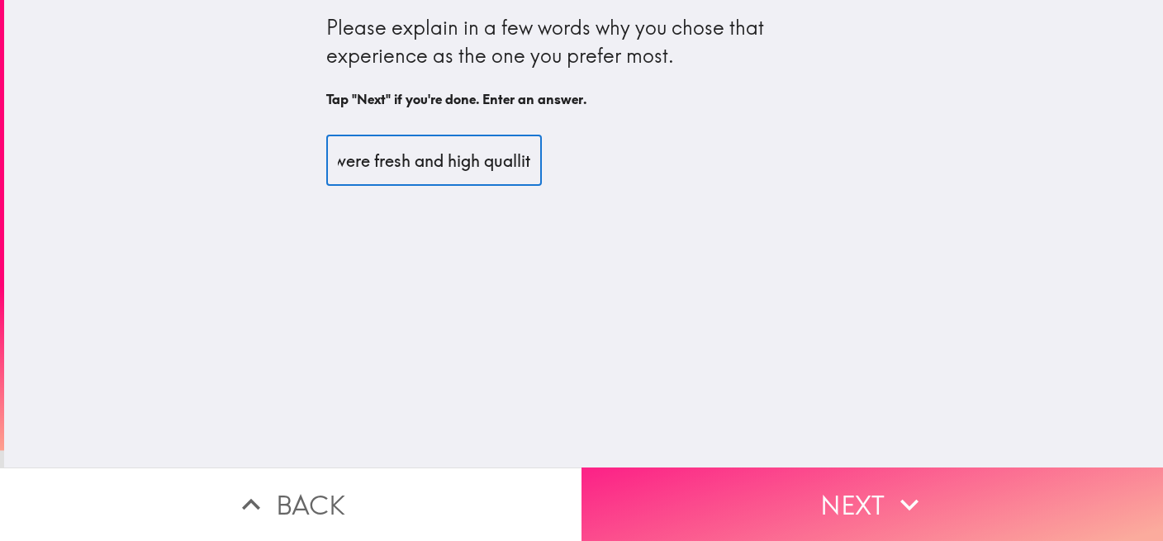
type input "Products were fresh and high quallity."
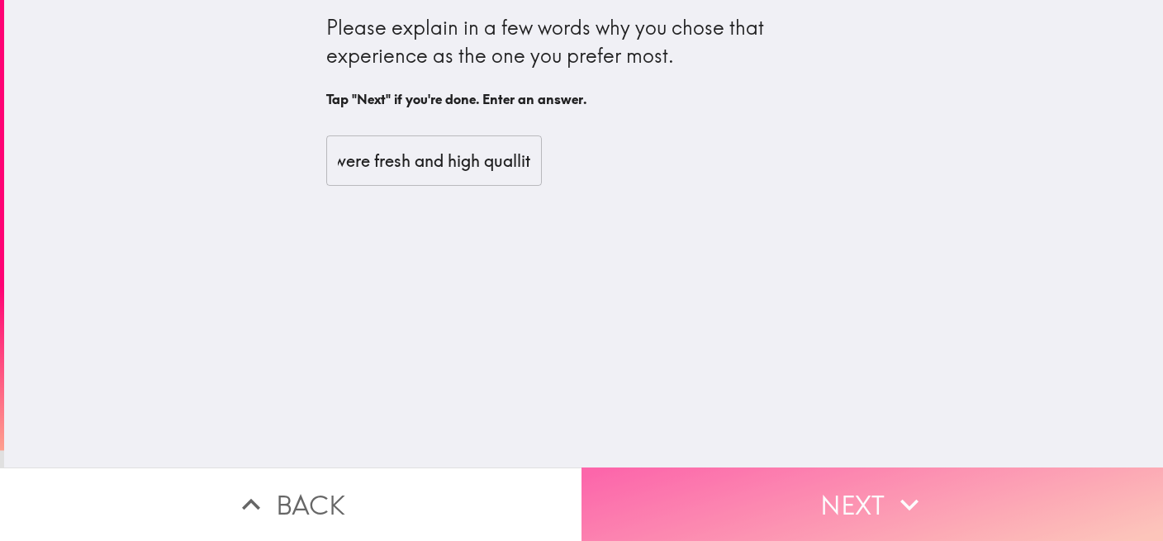
click at [708, 490] on button "Next" at bounding box center [871, 503] width 581 height 73
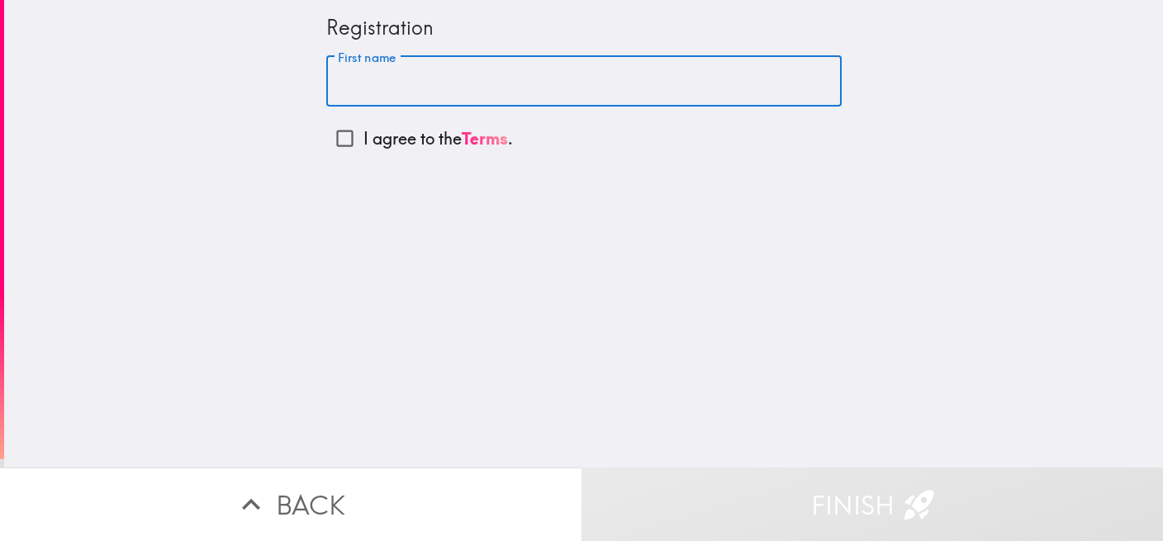
click at [502, 79] on input "First name" at bounding box center [583, 81] width 515 height 51
type input "[PERSON_NAME]"
click at [326, 135] on input "I agree to the Terms ." at bounding box center [344, 138] width 37 height 37
checkbox input "true"
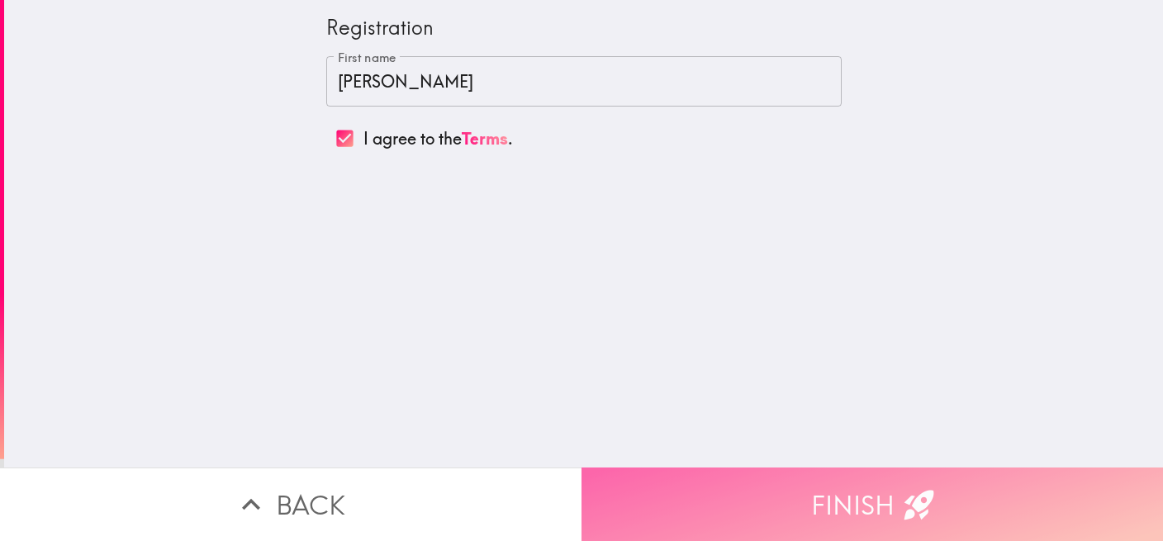
click at [827, 490] on button "Finish" at bounding box center [871, 503] width 581 height 73
